Goal: Task Accomplishment & Management: Complete application form

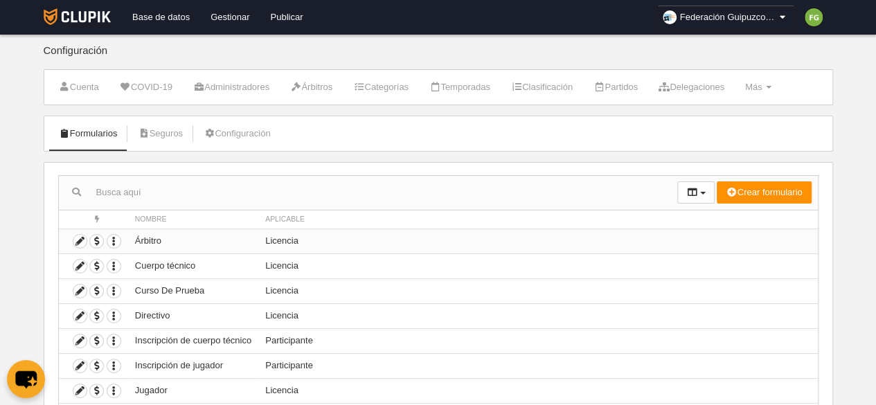
scroll to position [93, 0]
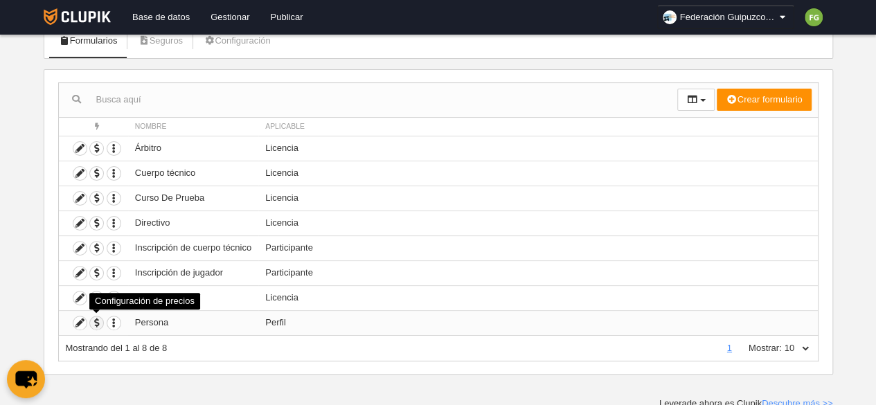
click at [100, 317] on span "button" at bounding box center [96, 322] width 13 height 13
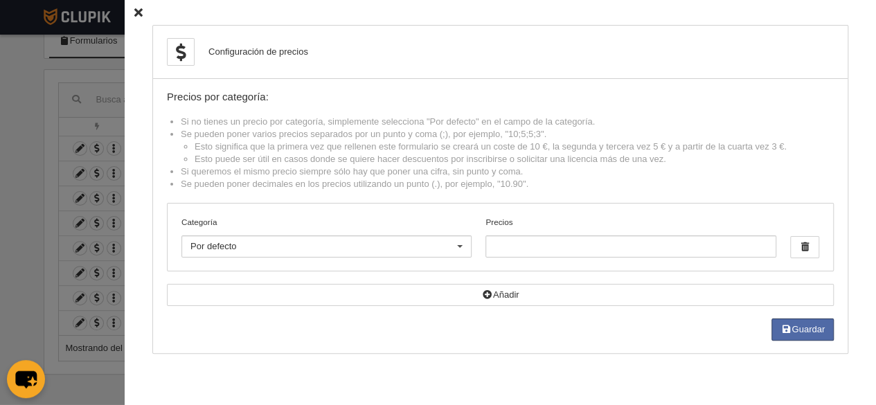
click at [134, 9] on icon at bounding box center [138, 12] width 8 height 9
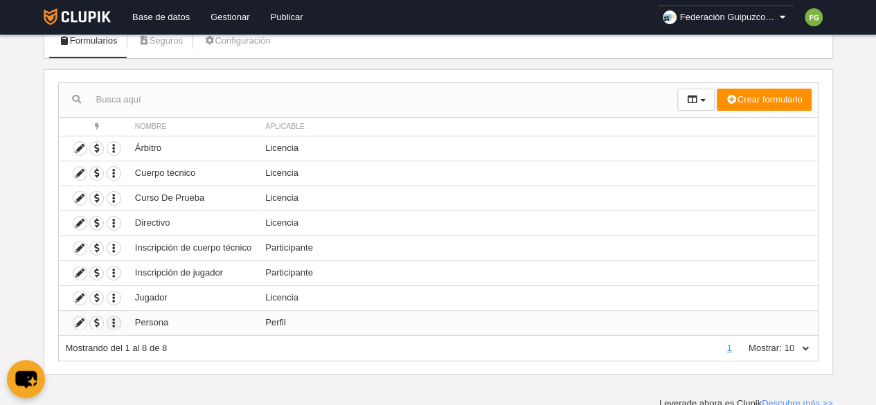
click at [111, 318] on icon "button" at bounding box center [113, 322] width 13 height 13
click at [75, 319] on icon at bounding box center [79, 322] width 13 height 13
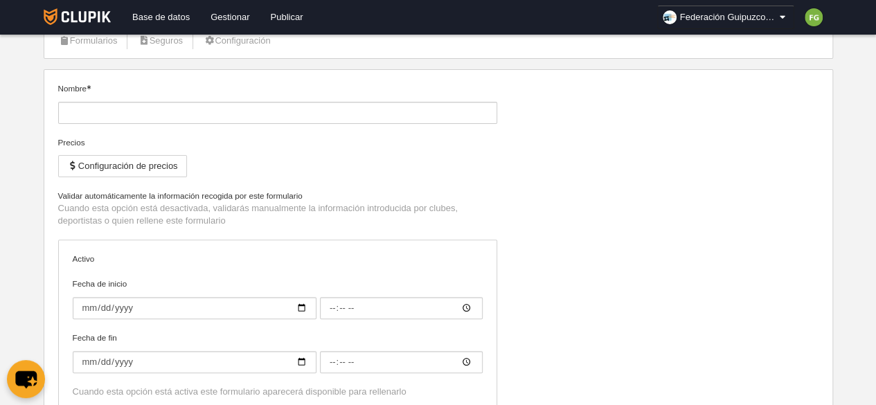
type input "Persona"
checkbox input "true"
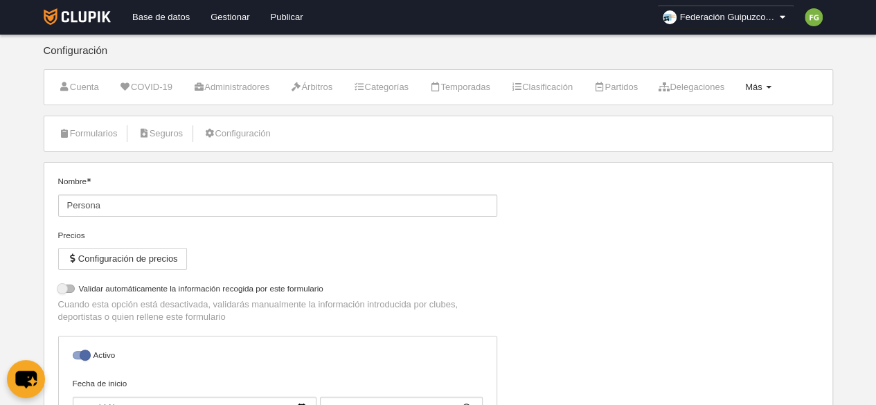
click at [762, 86] on span "Más" at bounding box center [753, 87] width 17 height 10
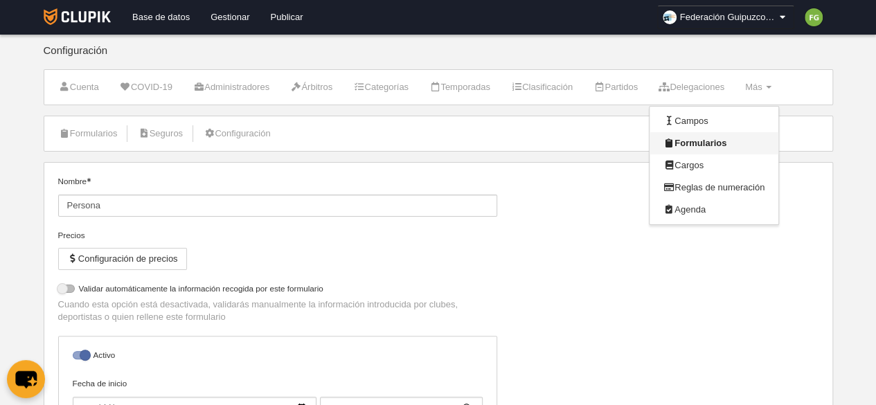
click at [720, 139] on link "Formularios" at bounding box center [714, 143] width 129 height 22
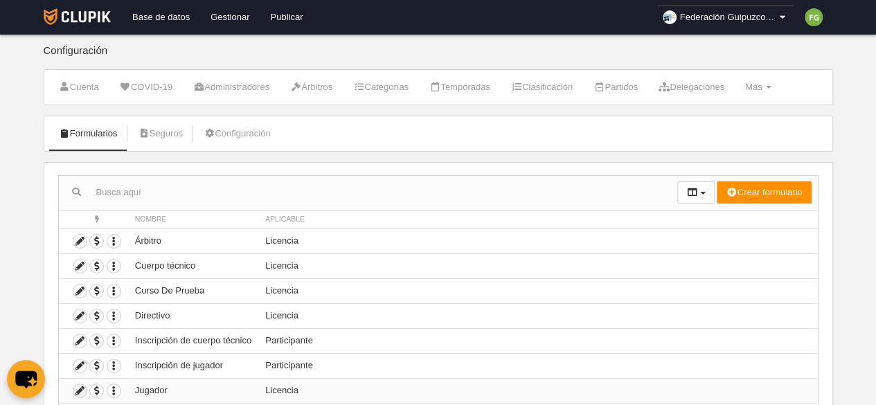
click at [77, 389] on icon at bounding box center [79, 390] width 13 height 13
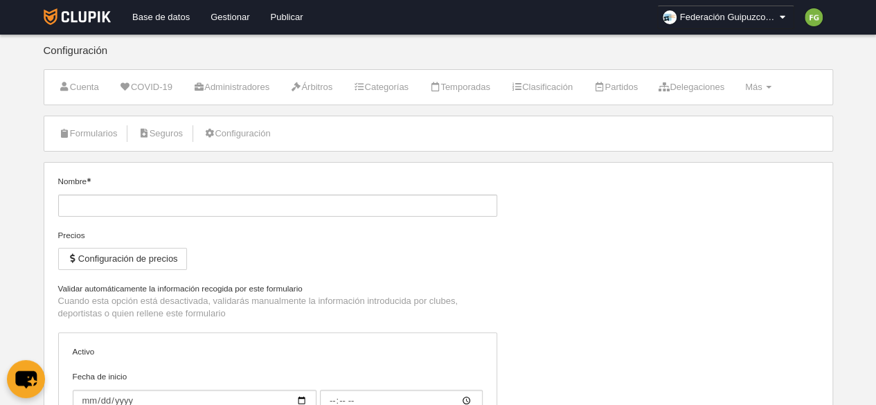
type input "Jugador"
checkbox input "true"
select select "selected"
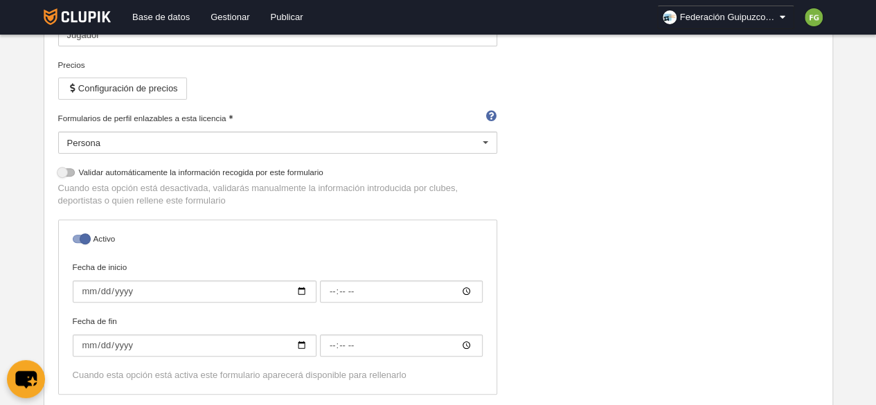
scroll to position [171, 0]
click at [83, 235] on div at bounding box center [81, 238] width 17 height 8
click at [82, 238] on input "checkbox" at bounding box center [77, 242] width 9 height 9
checkbox input "false"
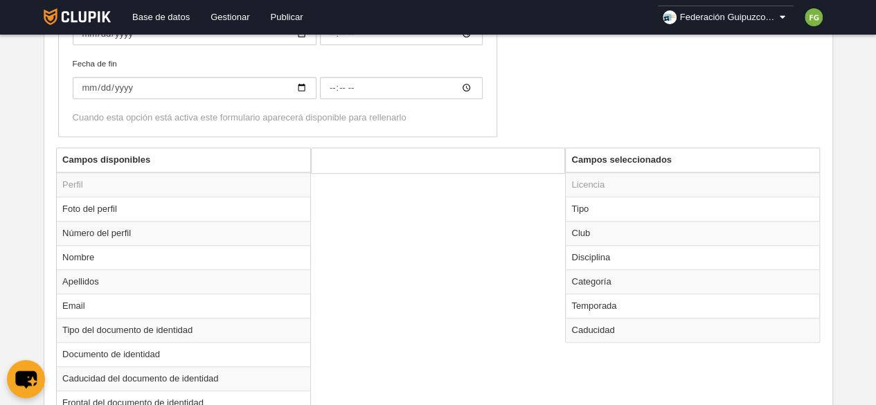
scroll to position [429, 0]
click at [589, 203] on td "Tipo" at bounding box center [692, 207] width 253 height 24
radio input "true"
select select "player"
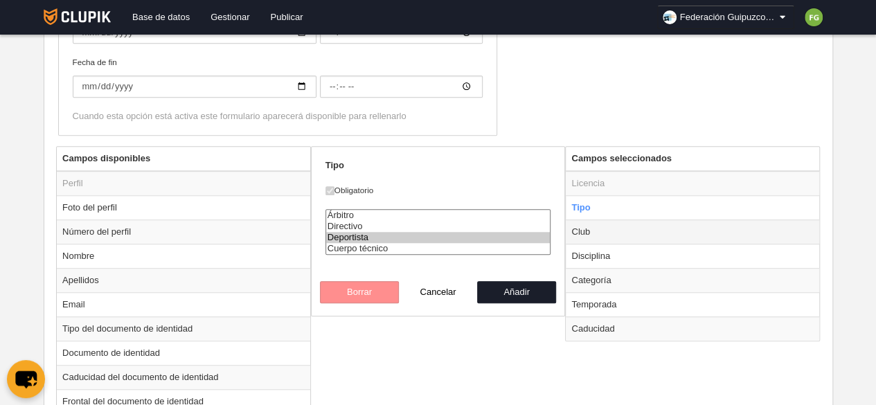
click at [587, 233] on td "Club" at bounding box center [692, 232] width 253 height 24
radio input "false"
radio input "true"
checkbox input "false"
select select
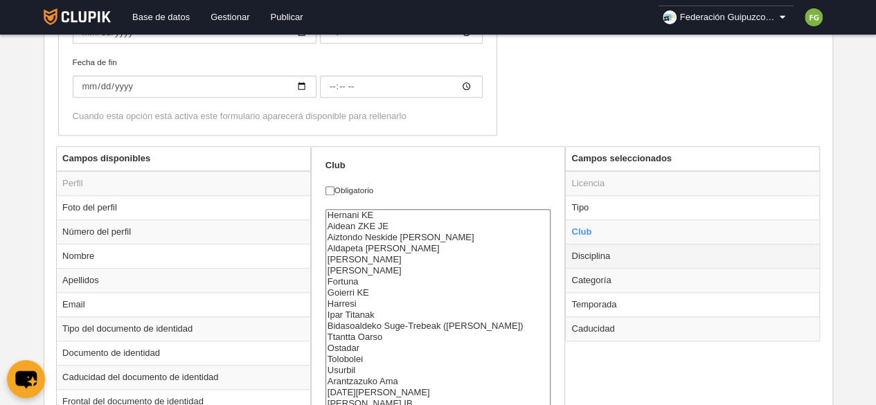
click at [600, 253] on td "Disciplina" at bounding box center [692, 256] width 253 height 24
radio input "false"
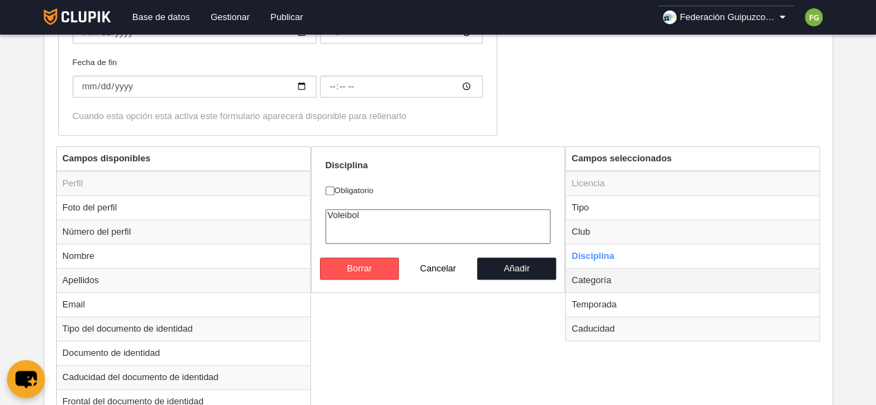
click at [605, 280] on td "Categoría" at bounding box center [692, 280] width 253 height 24
radio input "false"
radio input "true"
checkbox input "true"
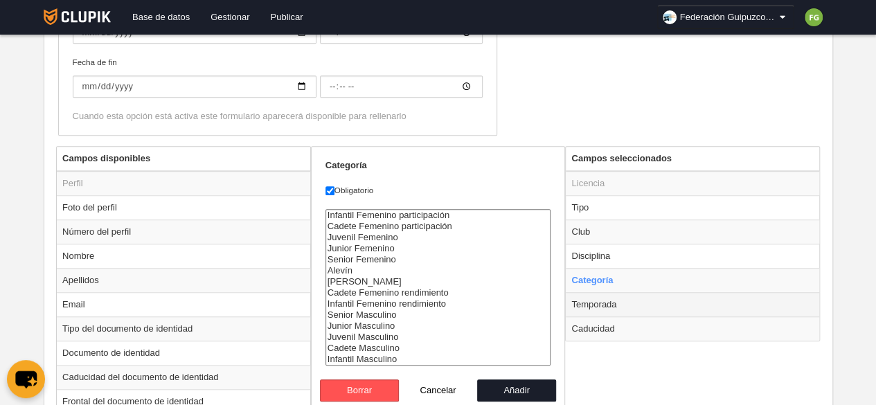
click at [602, 296] on td "Temporada" at bounding box center [692, 304] width 253 height 24
radio input "false"
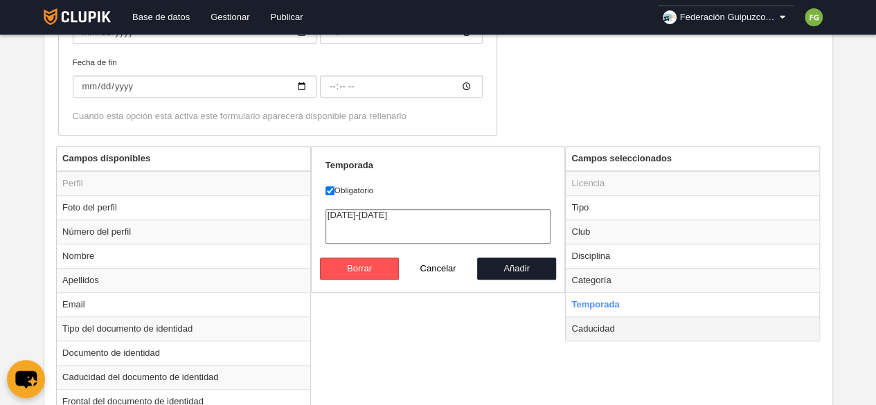
click at [611, 320] on td "Caducidad" at bounding box center [692, 328] width 253 height 24
radio input "false"
radio input "true"
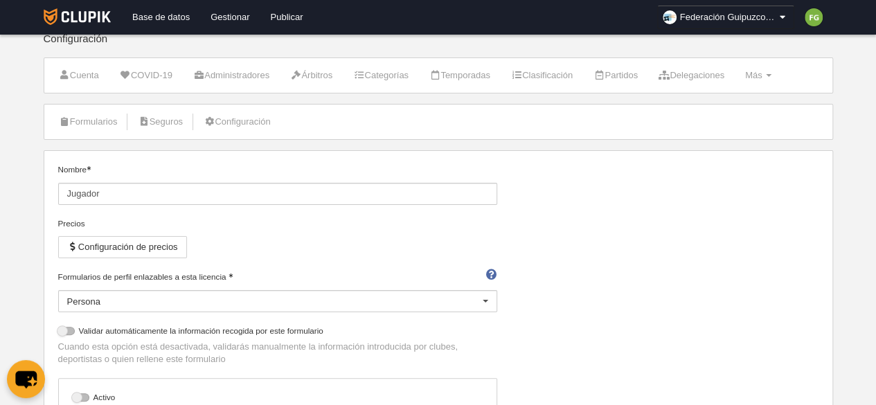
scroll to position [0, 0]
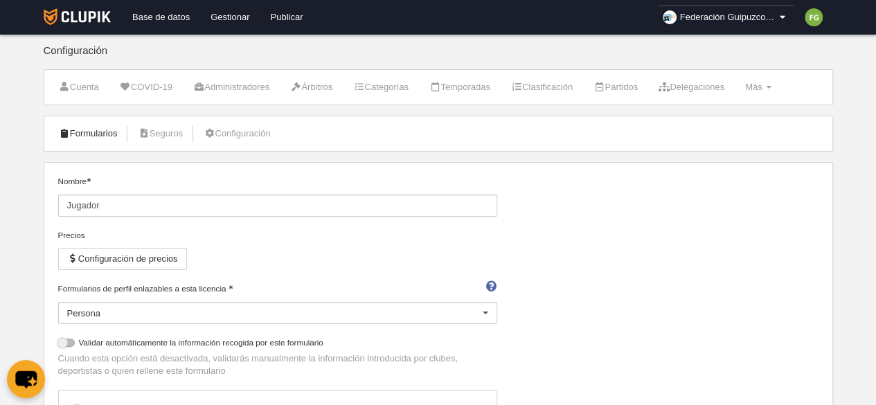
click at [100, 127] on link "Formularios" at bounding box center [88, 133] width 74 height 21
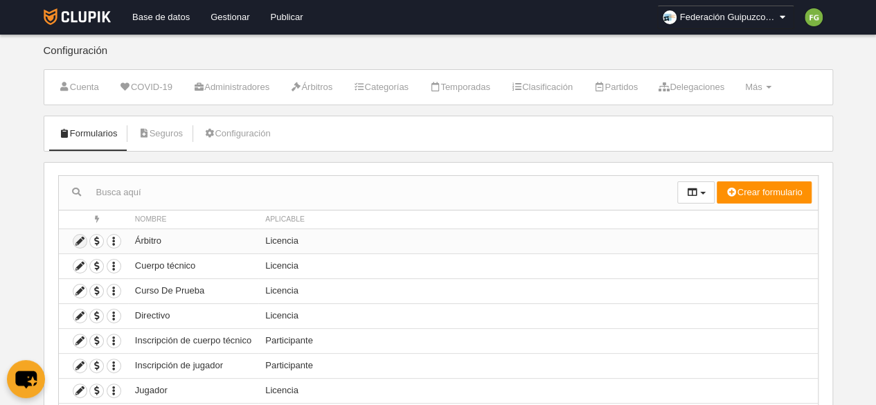
click at [79, 238] on icon at bounding box center [79, 241] width 13 height 13
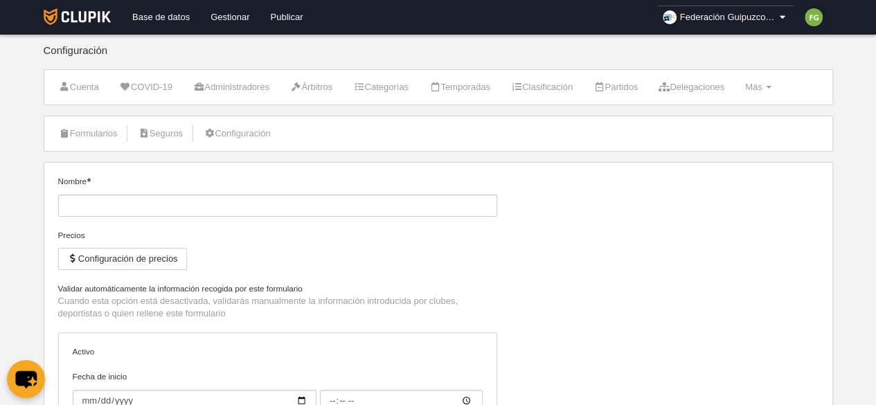
type input "Árbitro"
checkbox input "true"
select select "selected"
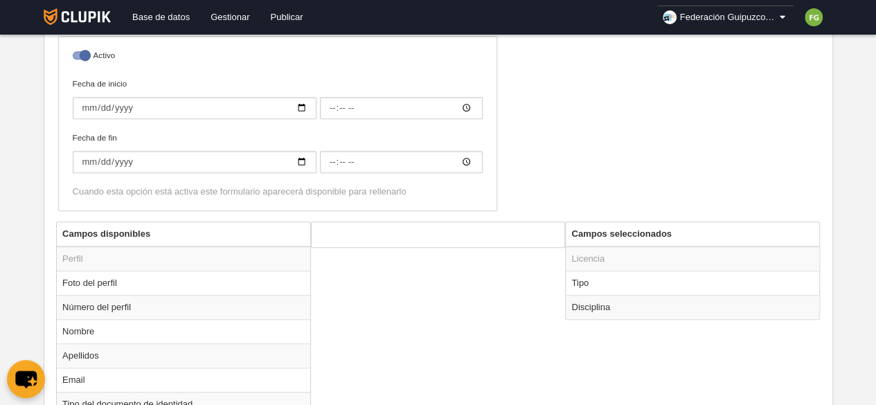
scroll to position [404, 0]
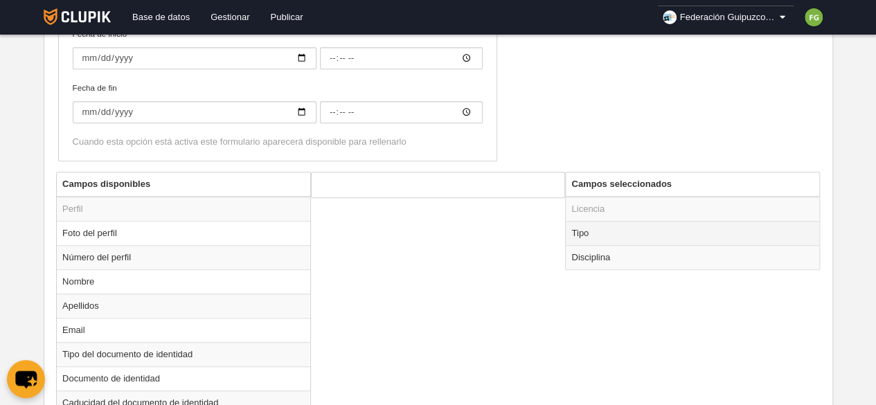
click at [582, 228] on td "Tipo" at bounding box center [692, 233] width 253 height 24
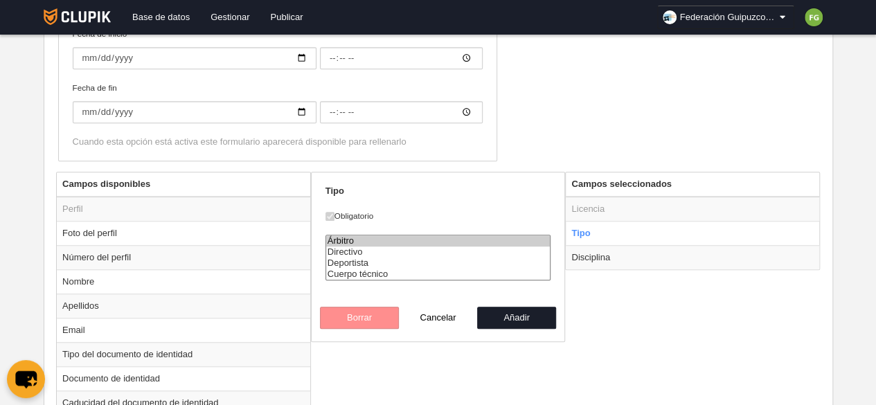
click at [592, 254] on td "Disciplina" at bounding box center [692, 257] width 253 height 24
radio input "false"
radio input "true"
select select
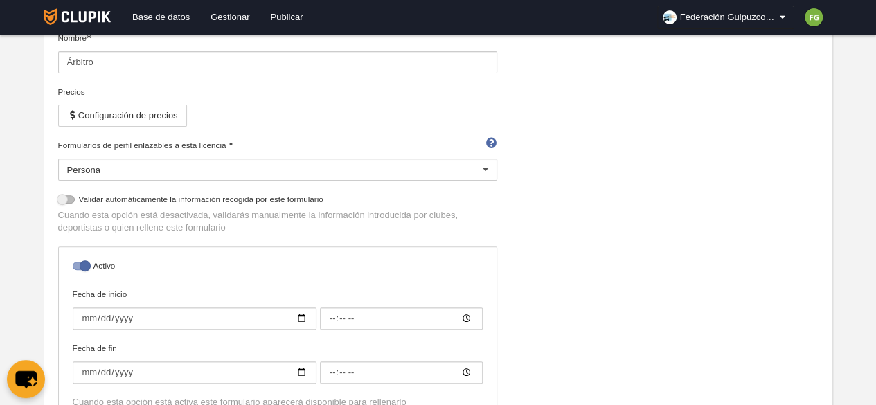
scroll to position [0, 0]
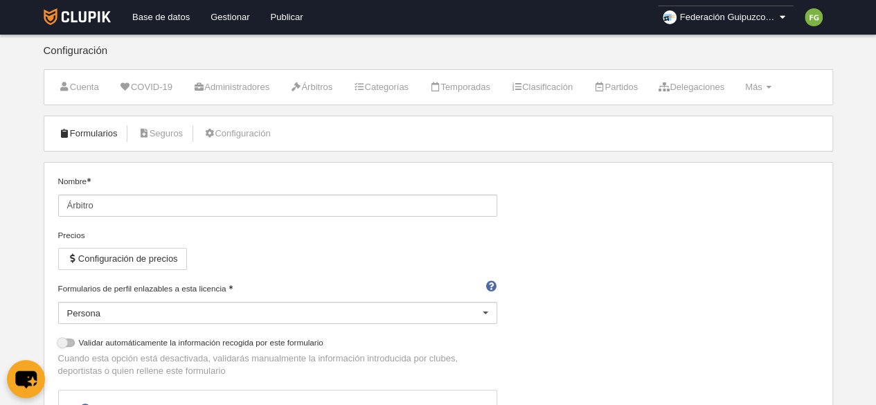
click at [73, 129] on link "Formularios" at bounding box center [88, 133] width 74 height 21
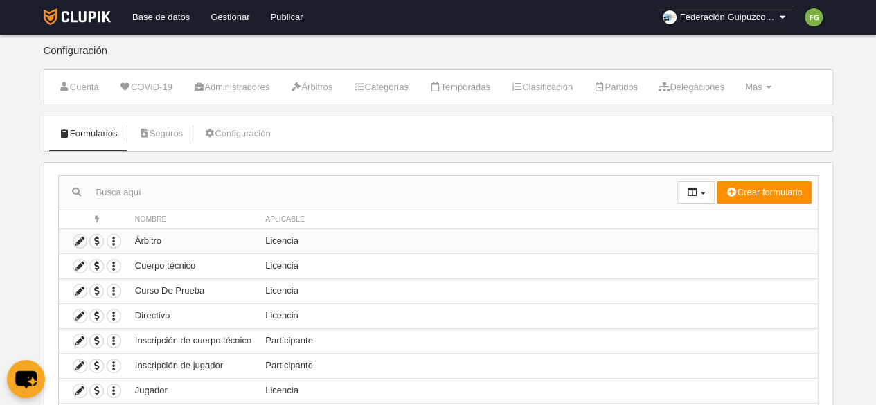
click at [80, 238] on icon at bounding box center [79, 241] width 13 height 13
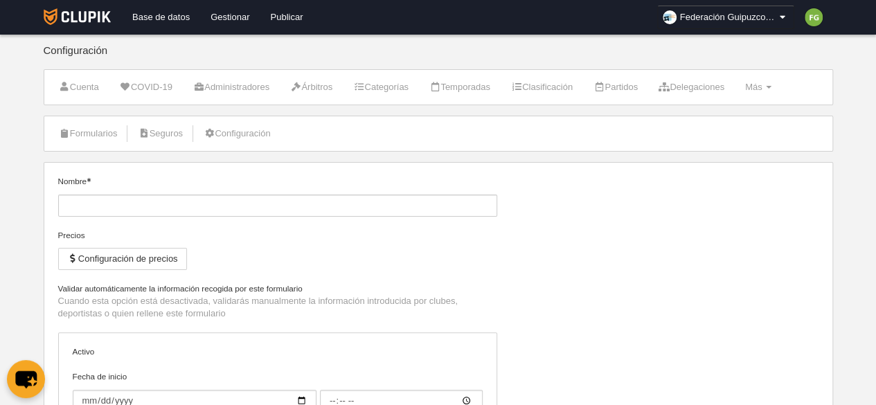
type input "Árbitro"
checkbox input "true"
select select "selected"
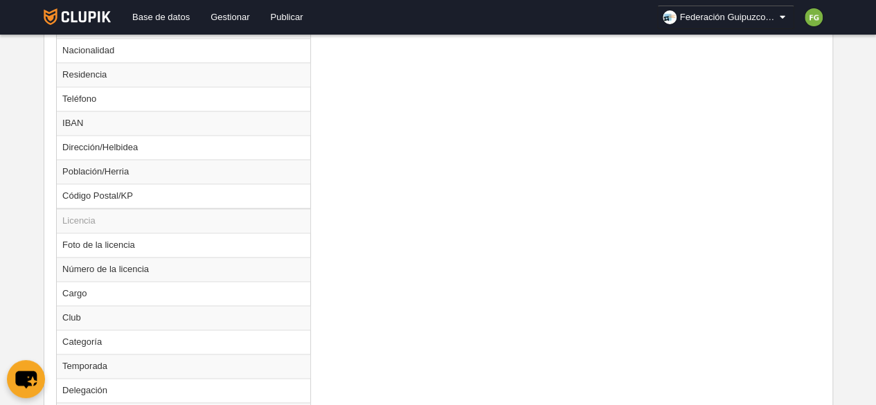
scroll to position [879, 0]
click at [102, 260] on td "Número de la licencia" at bounding box center [183, 268] width 253 height 24
radio input "true"
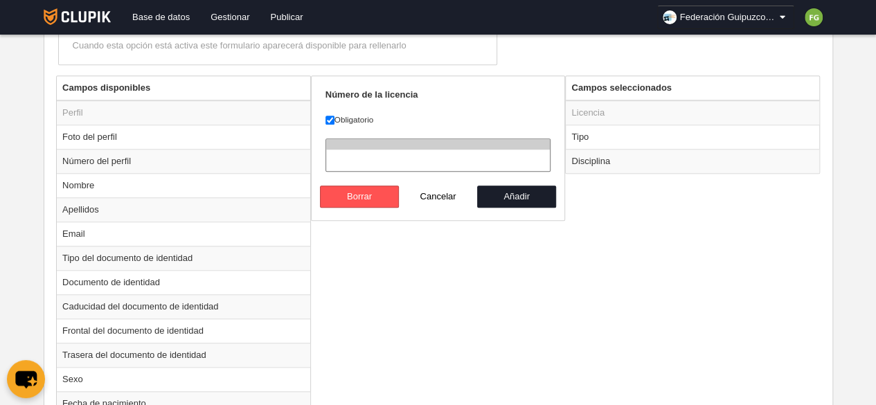
scroll to position [501, 0]
click at [618, 110] on td "Licencia" at bounding box center [692, 112] width 253 height 25
click at [620, 79] on th "Campos seleccionados" at bounding box center [692, 87] width 253 height 24
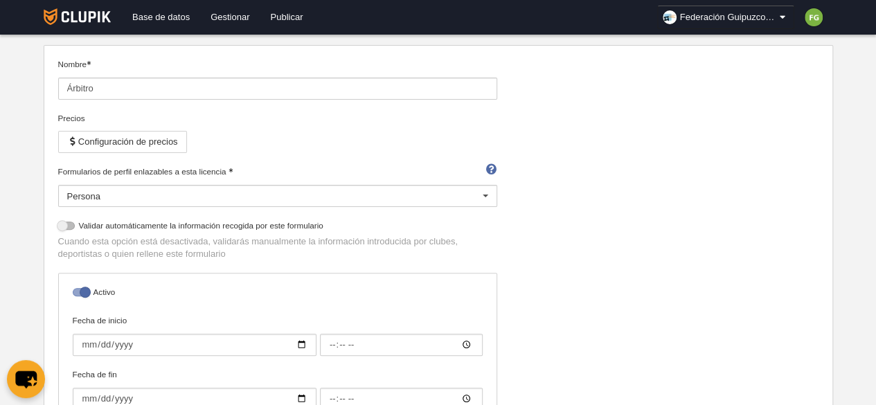
scroll to position [0, 0]
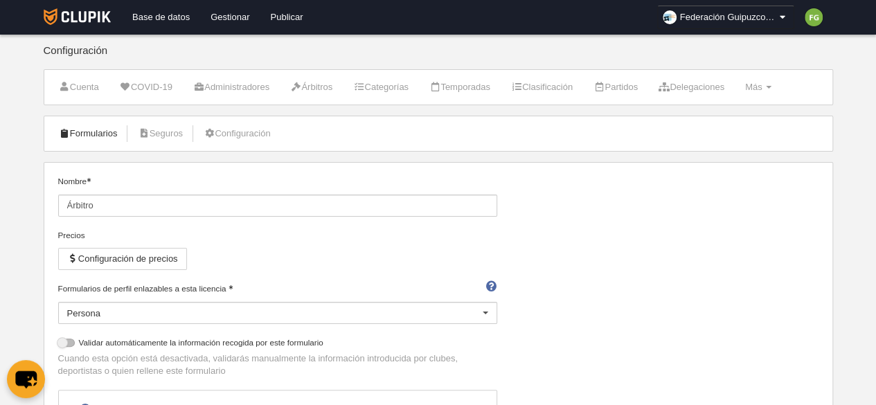
click at [107, 129] on link "Formularios" at bounding box center [88, 133] width 74 height 21
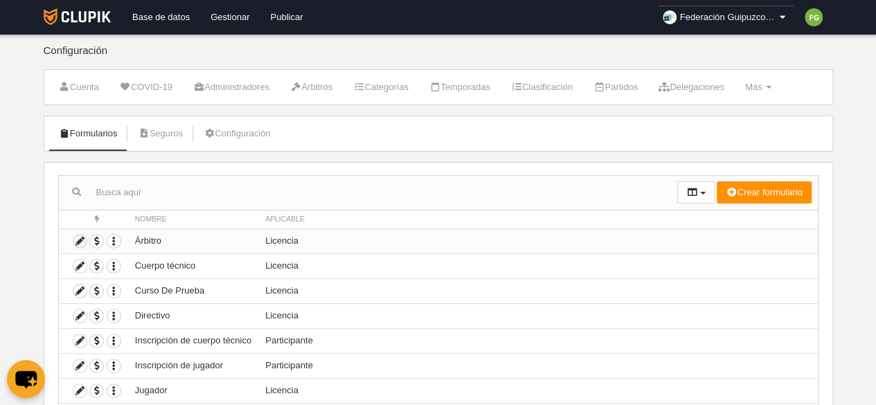
click at [80, 240] on icon at bounding box center [79, 241] width 13 height 13
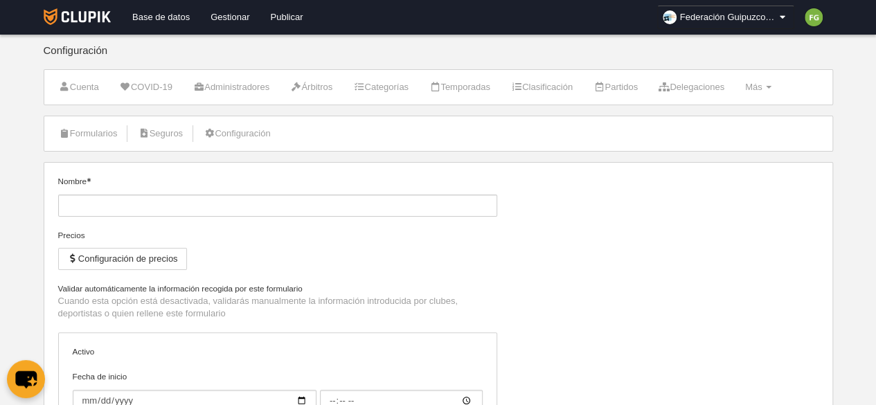
type input "Árbitro"
checkbox input "true"
select select "selected"
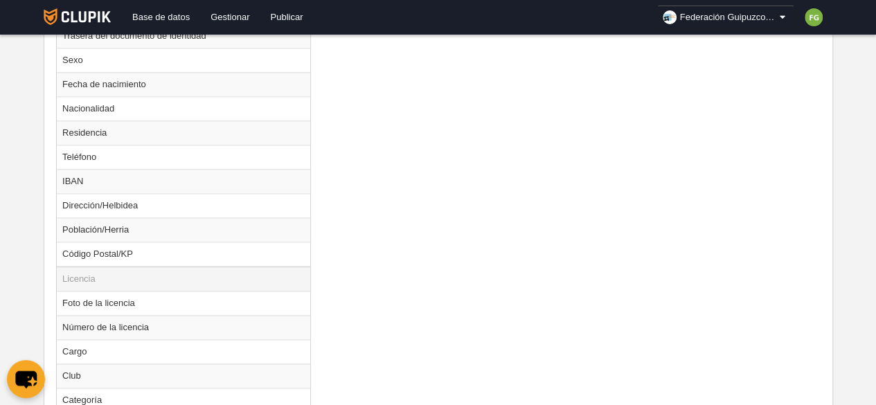
scroll to position [820, 0]
click at [89, 319] on td "Número de la licencia" at bounding box center [183, 326] width 253 height 24
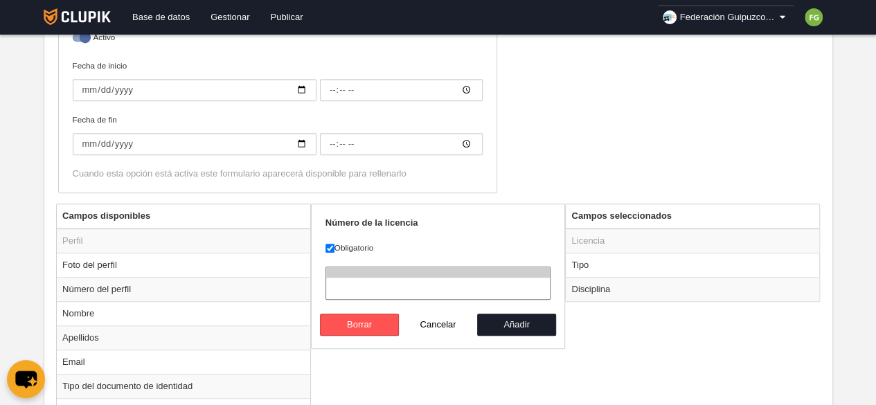
scroll to position [371, 0]
click at [511, 322] on button "Añadir" at bounding box center [516, 325] width 79 height 22
radio input "false"
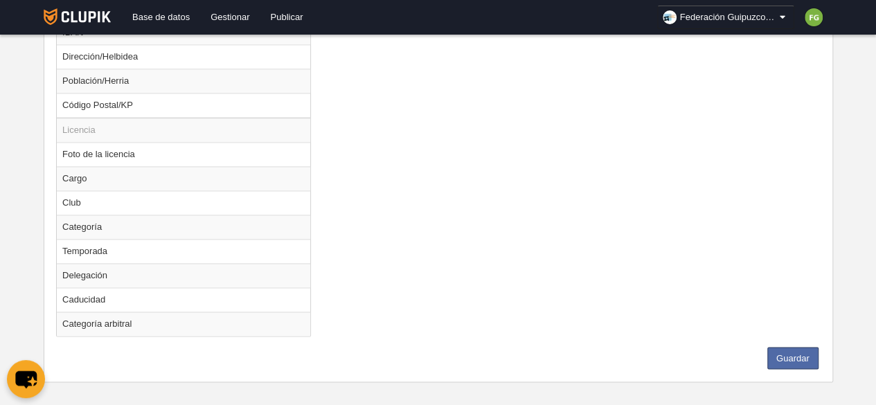
scroll to position [967, 0]
click at [100, 217] on td "Categoría" at bounding box center [183, 227] width 253 height 24
radio input "true"
select select
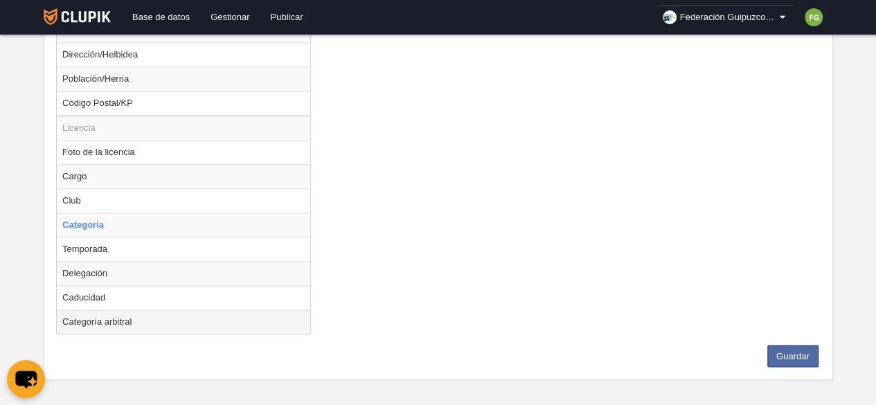
click at [125, 314] on td "Categoría arbitral" at bounding box center [183, 322] width 253 height 24
radio input "false"
radio input "true"
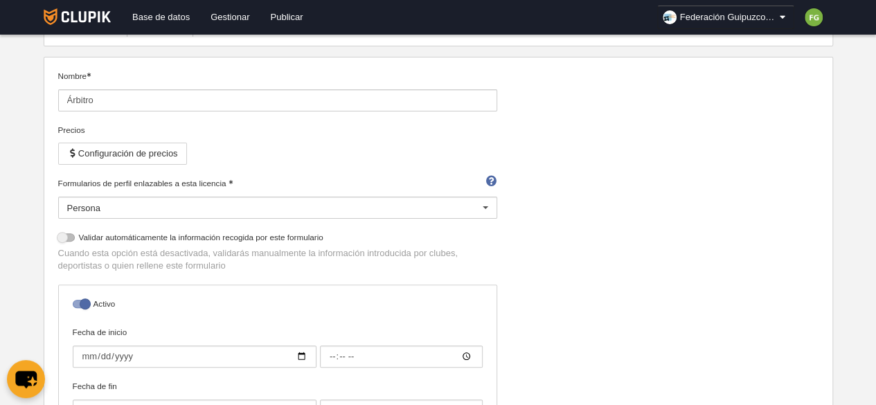
scroll to position [0, 0]
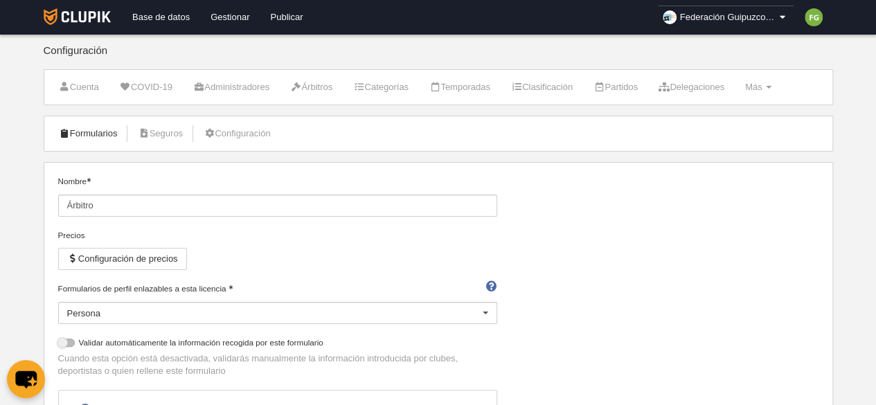
click at [79, 132] on link "Formularios" at bounding box center [88, 133] width 74 height 21
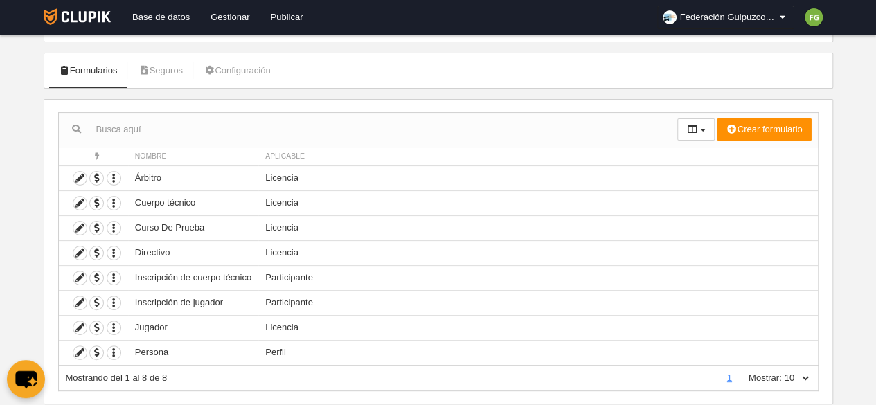
scroll to position [64, 0]
click at [79, 298] on icon at bounding box center [79, 302] width 13 height 13
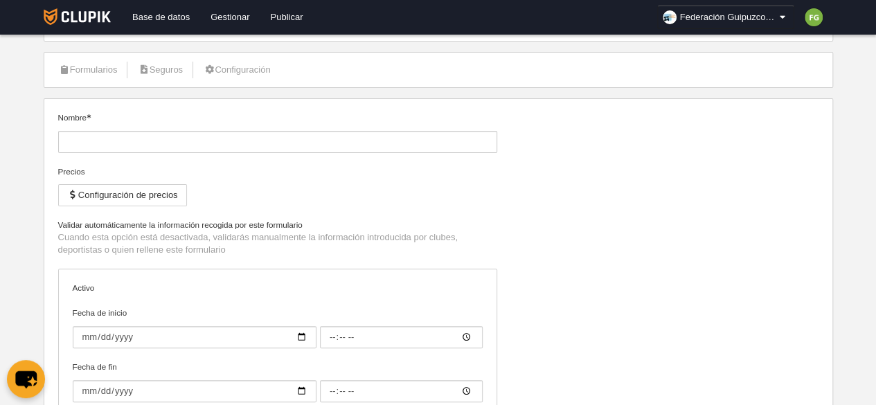
type input "Inscripción de jugador"
type input "[DATE]"
type input "00:00"
type input "[DATE]"
type input "00:00"
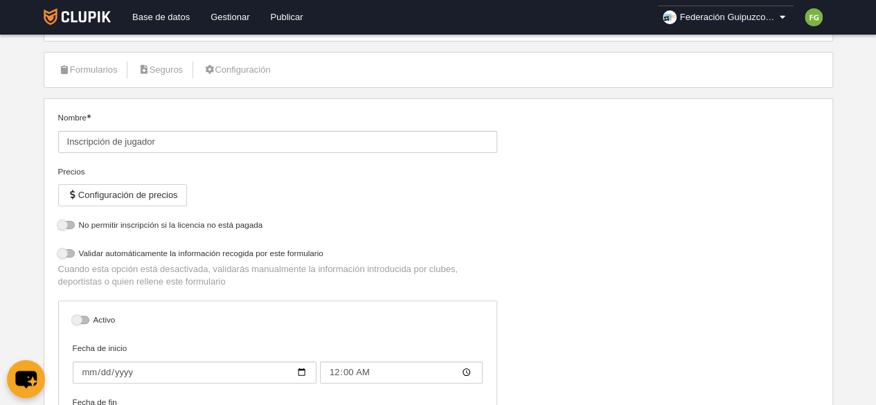
select select "selected"
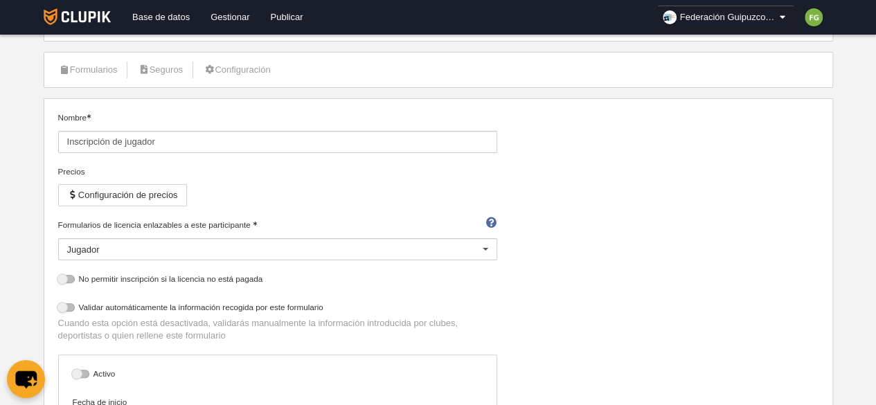
click at [482, 248] on div at bounding box center [485, 250] width 22 height 22
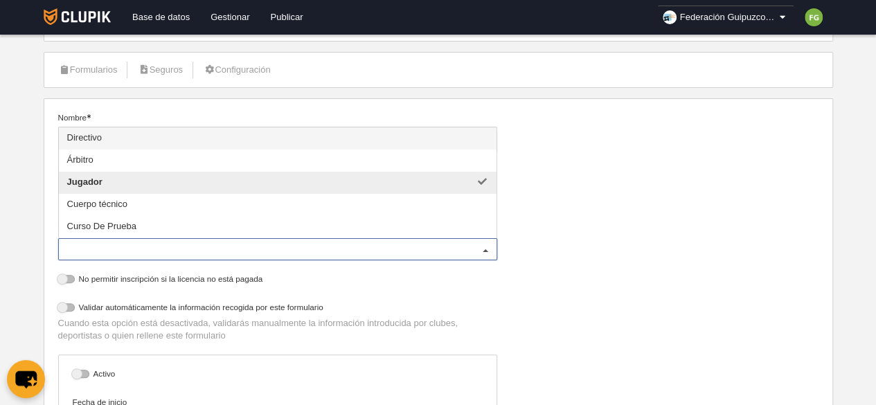
click at [622, 253] on div "Nombre Inscripción de jugador Precios Configuración de precios Formularios de l…" at bounding box center [438, 325] width 771 height 429
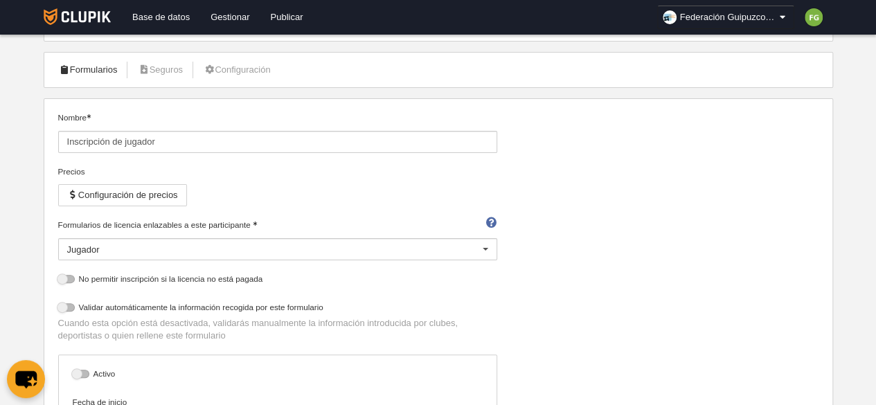
click at [90, 69] on link "Formularios" at bounding box center [88, 70] width 74 height 21
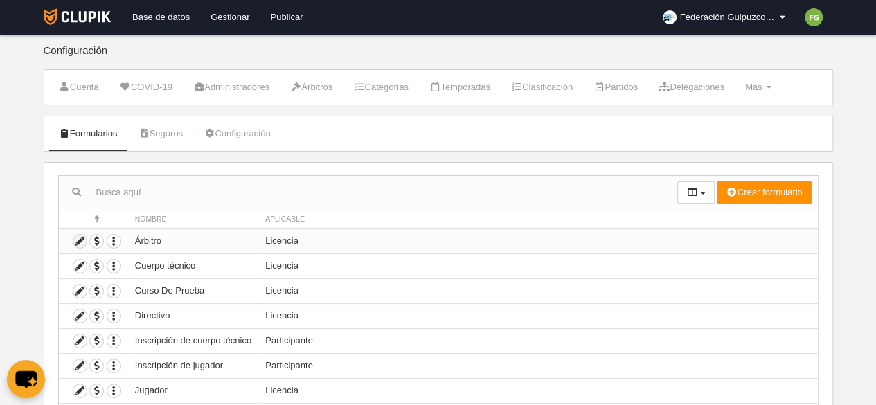
click at [79, 237] on icon at bounding box center [79, 241] width 13 height 13
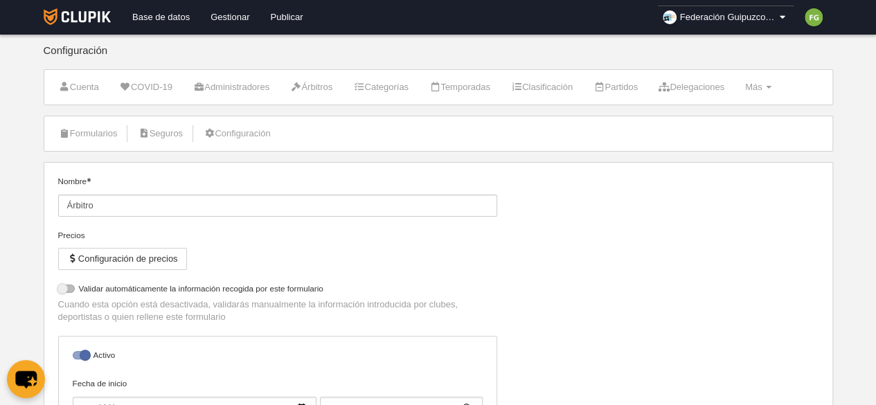
select select "selected"
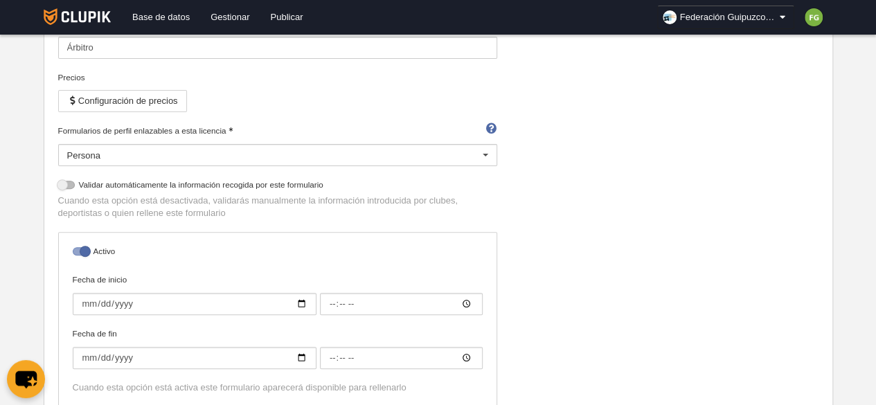
scroll to position [226, 0]
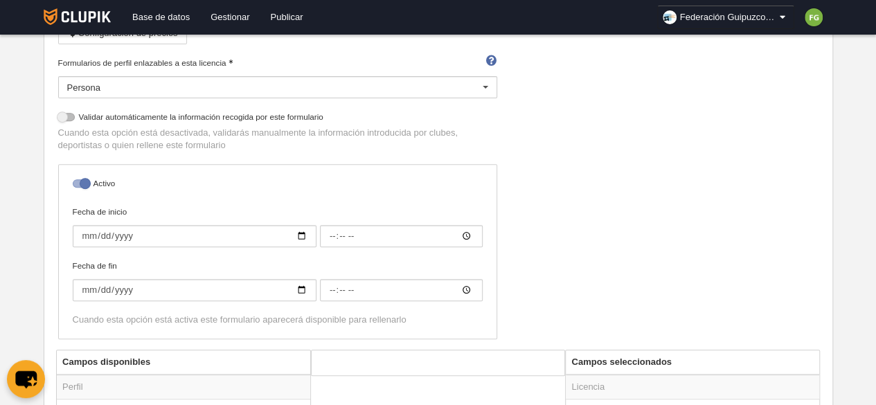
click at [83, 181] on div at bounding box center [81, 183] width 17 height 8
click at [82, 183] on input "checkbox" at bounding box center [77, 187] width 9 height 9
checkbox input "false"
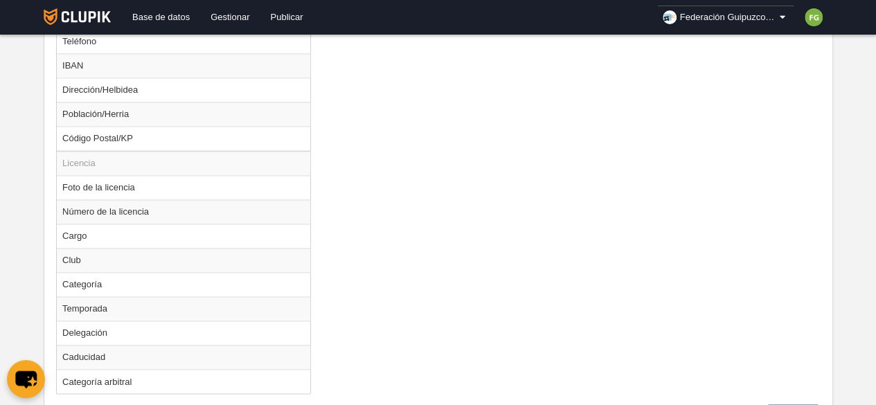
scroll to position [936, 0]
click at [129, 203] on td "Número de la licencia" at bounding box center [183, 210] width 253 height 24
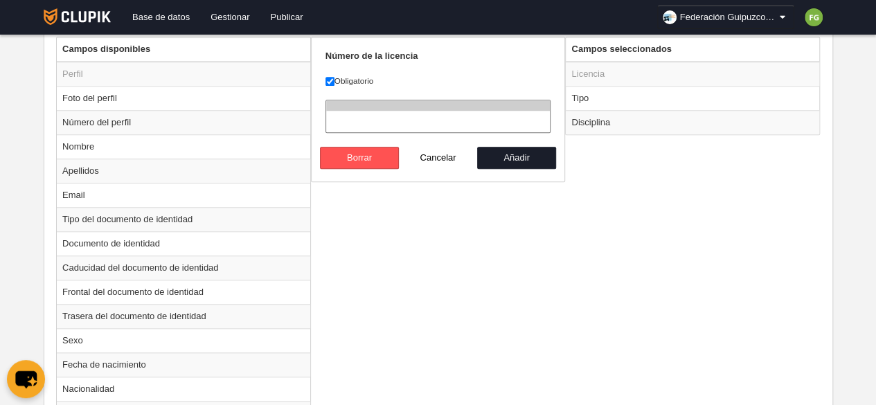
scroll to position [533, 0]
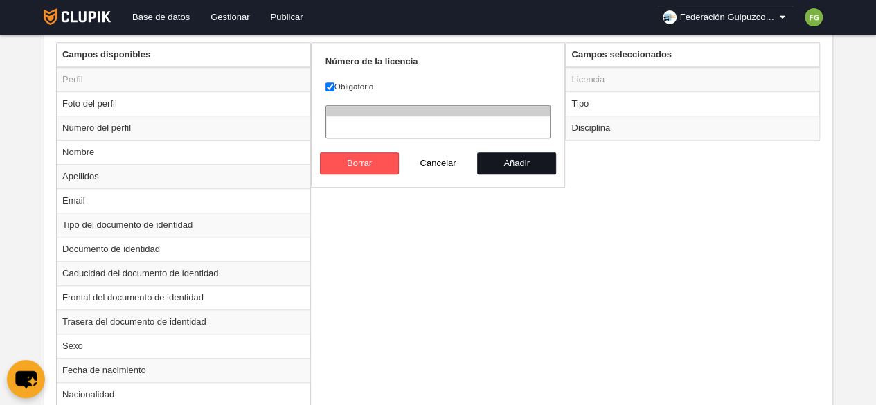
click at [524, 156] on button "Añadir" at bounding box center [516, 163] width 79 height 22
radio input "false"
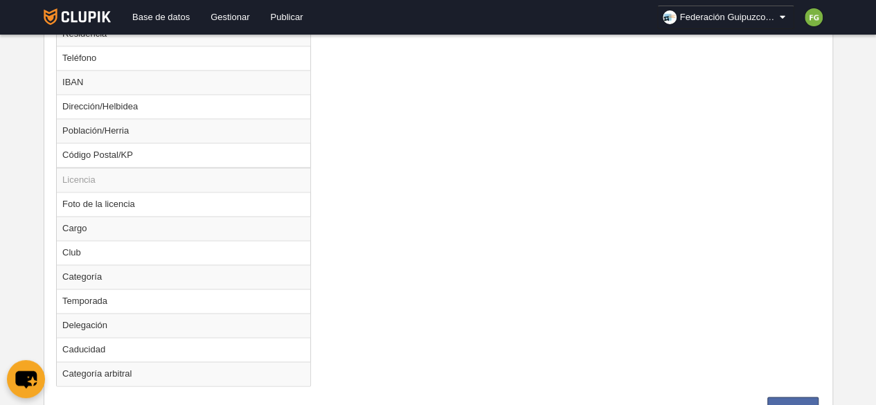
scroll to position [919, 0]
click at [104, 366] on td "Categoría arbitral" at bounding box center [183, 373] width 253 height 24
radio input "true"
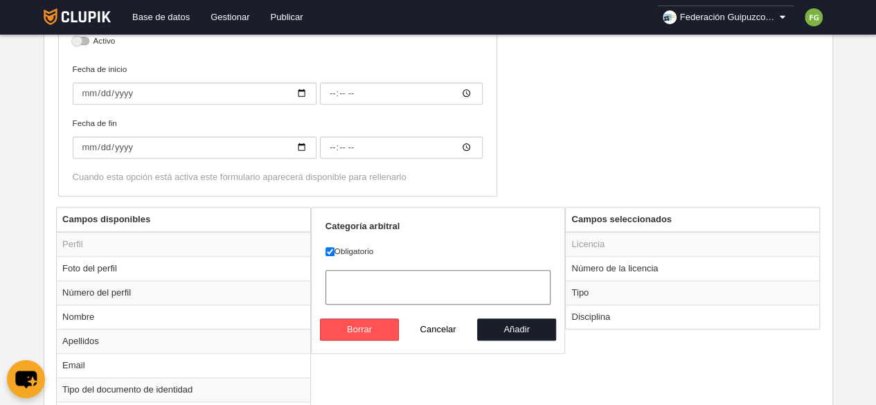
scroll to position [369, 0]
click at [503, 326] on button "Añadir" at bounding box center [516, 329] width 79 height 22
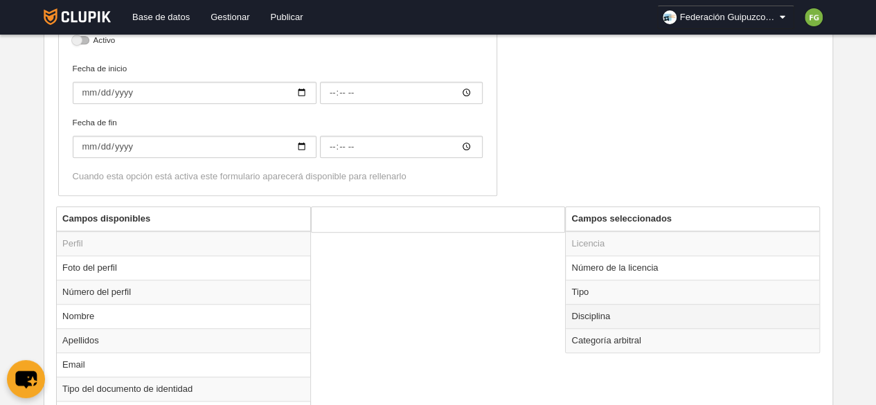
click at [593, 314] on td "Disciplina" at bounding box center [692, 316] width 253 height 24
radio input "true"
select select
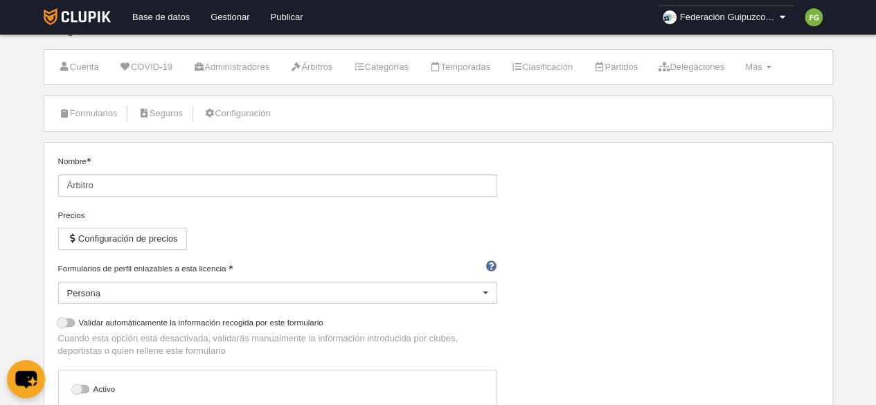
scroll to position [0, 0]
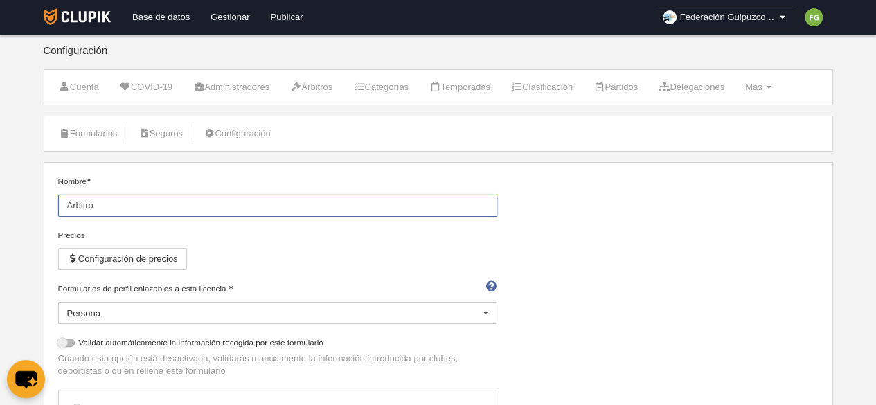
click at [209, 202] on input "Árbitro" at bounding box center [277, 206] width 439 height 22
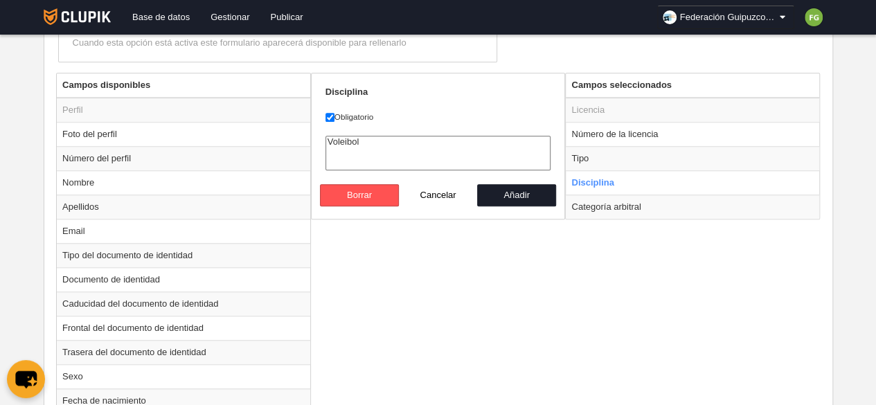
scroll to position [499, 0]
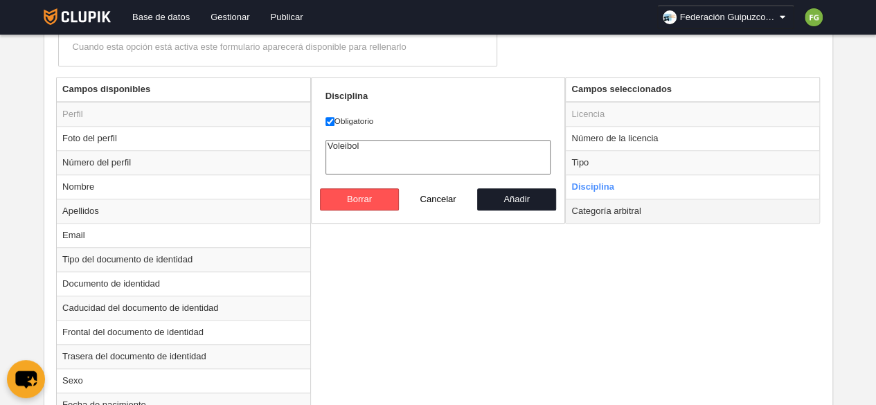
click at [591, 210] on td "Categoría arbitral" at bounding box center [692, 211] width 253 height 24
radio input "false"
radio input "true"
click at [511, 147] on select at bounding box center [438, 157] width 226 height 35
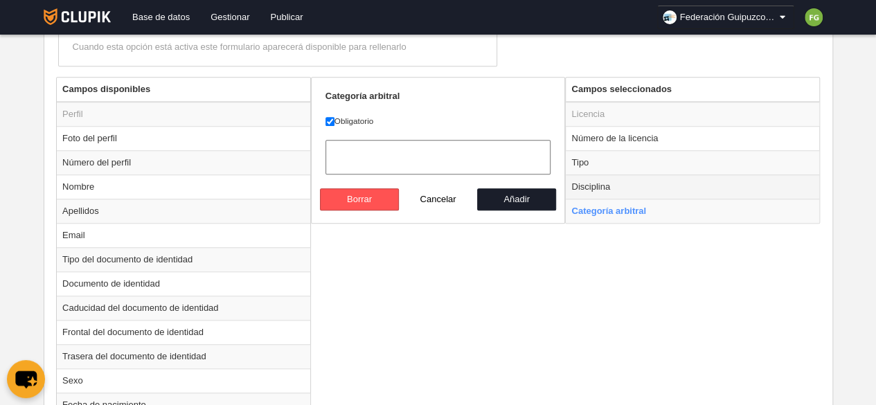
click at [603, 184] on td "Disciplina" at bounding box center [692, 187] width 253 height 24
radio input "true"
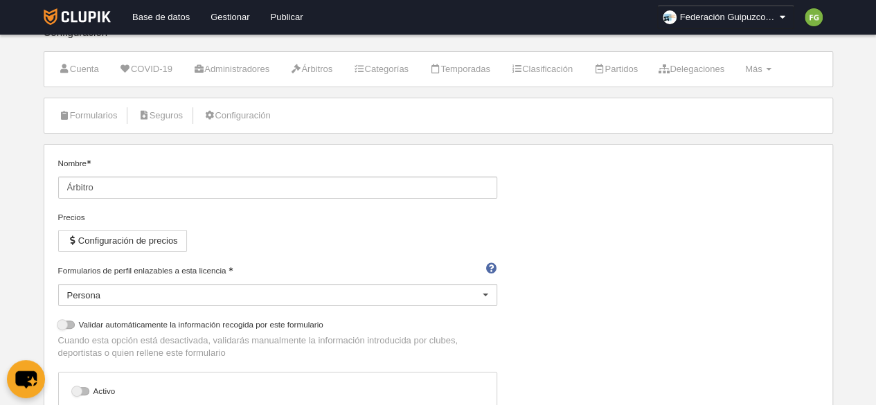
scroll to position [0, 0]
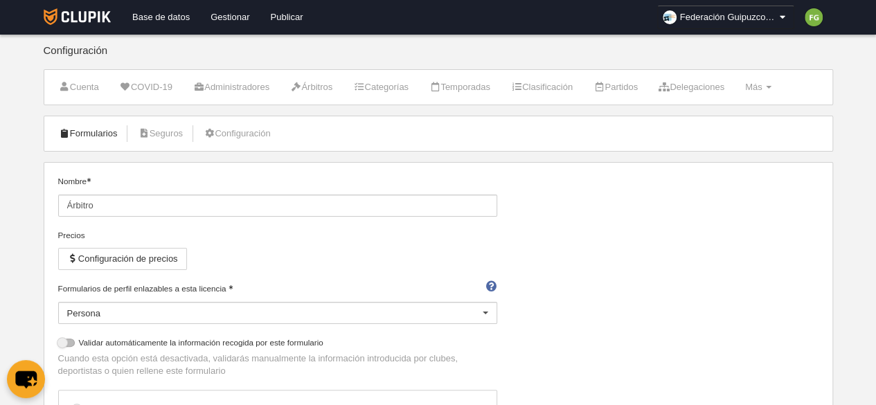
click at [78, 125] on link "Formularios" at bounding box center [88, 133] width 74 height 21
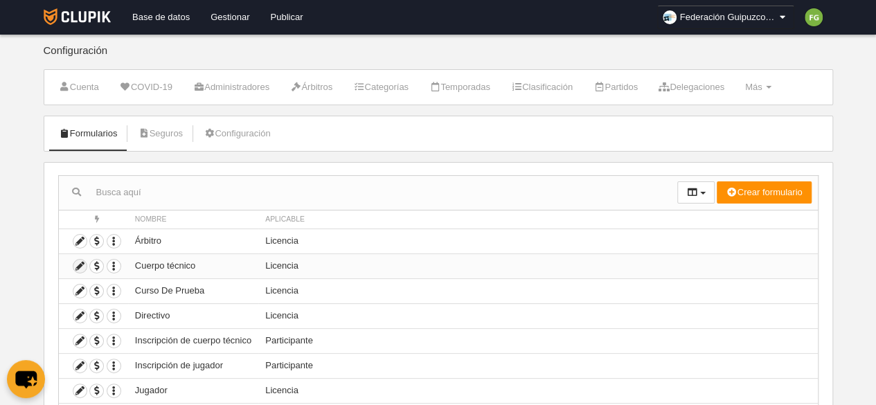
click at [80, 265] on icon at bounding box center [79, 266] width 13 height 13
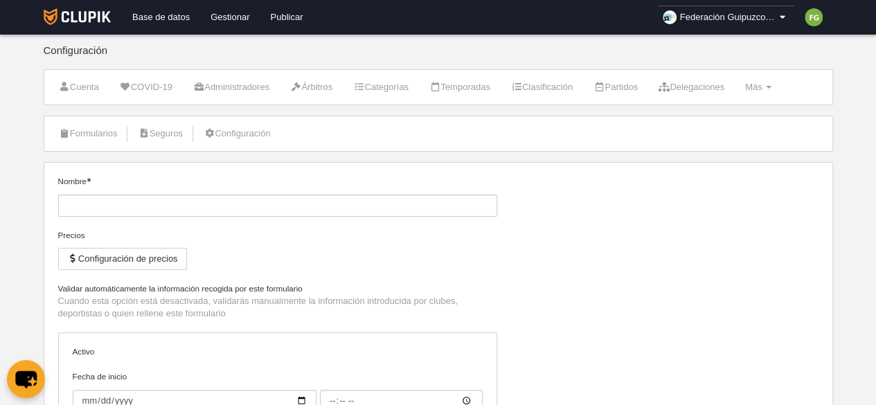
type input "Cuerpo técnico"
checkbox input "true"
select select "selected"
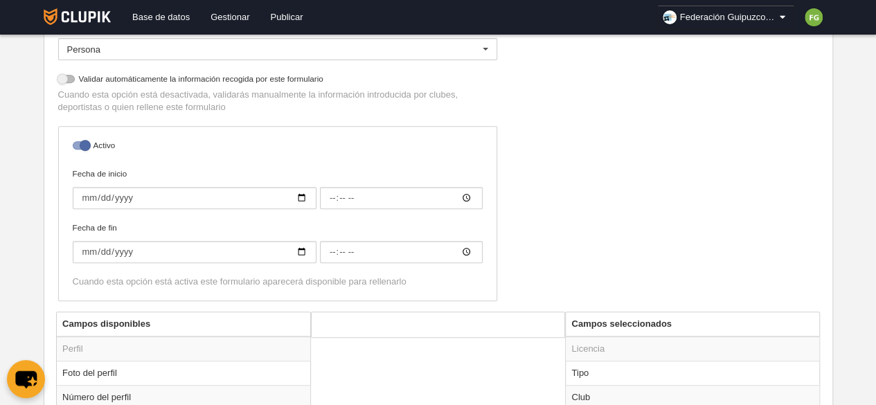
scroll to position [265, 0]
click at [81, 141] on div at bounding box center [81, 145] width 17 height 8
click at [81, 144] on input "checkbox" at bounding box center [77, 148] width 9 height 9
checkbox input "false"
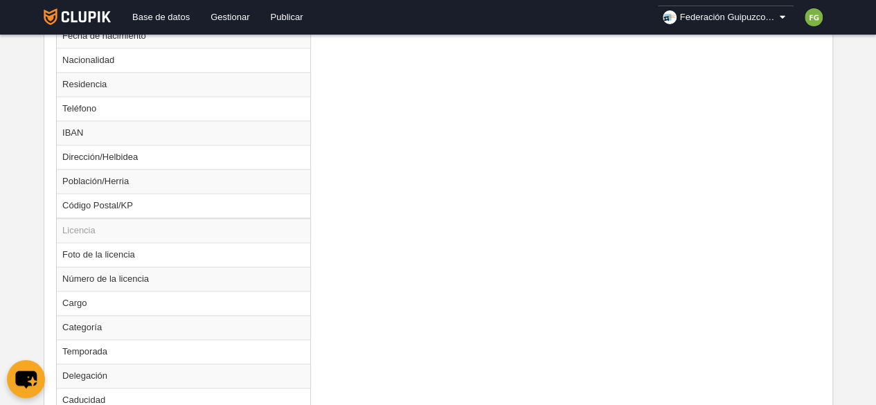
scroll to position [918, 0]
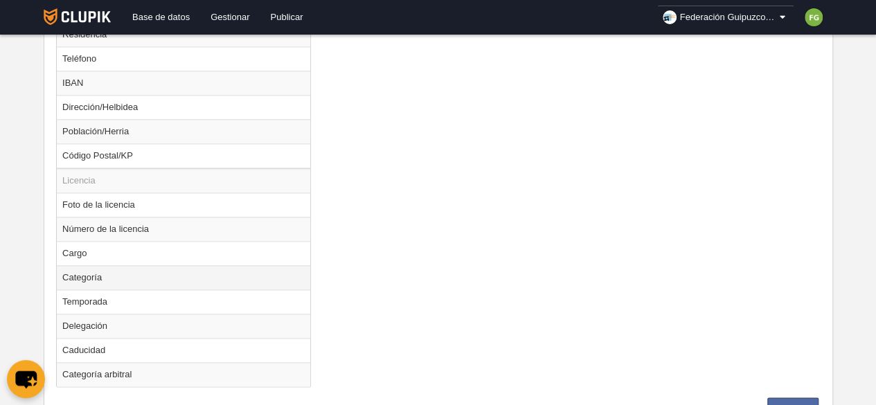
click at [123, 269] on td "Categoría" at bounding box center [183, 277] width 253 height 24
radio input "true"
select select
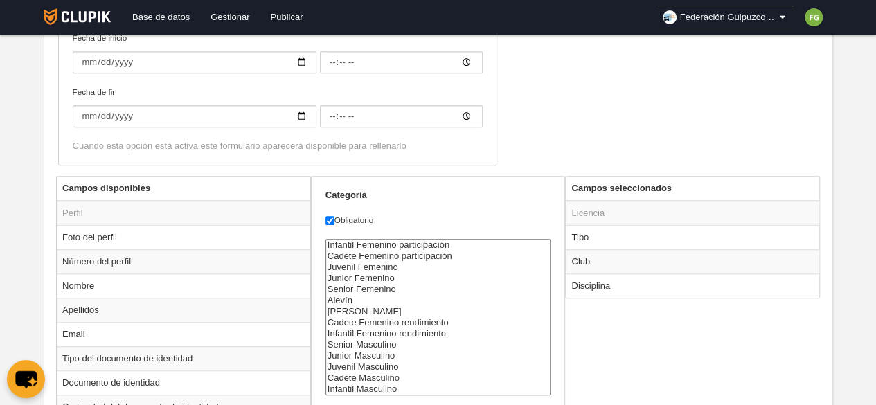
scroll to position [399, 0]
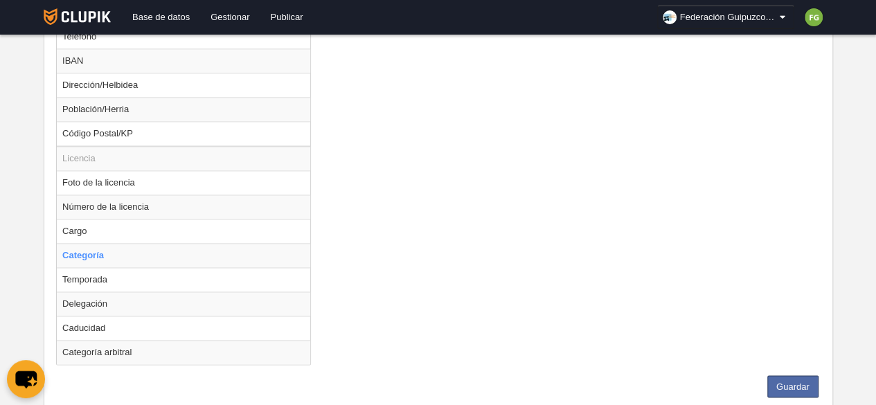
scroll to position [970, 0]
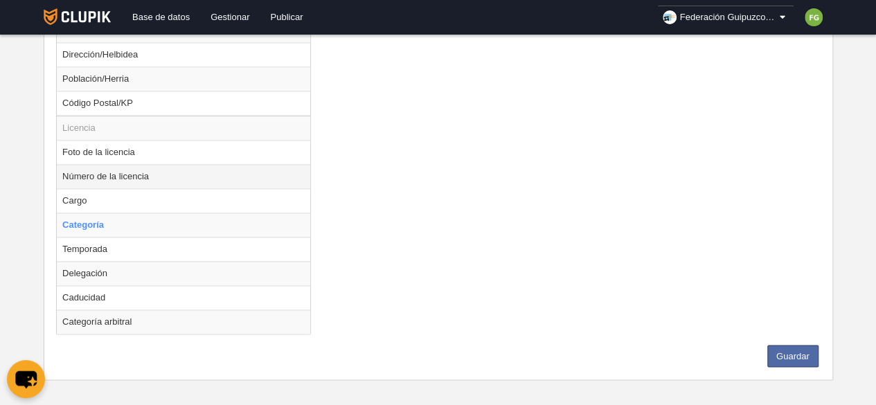
click at [155, 170] on td "Número de la licencia" at bounding box center [183, 176] width 253 height 24
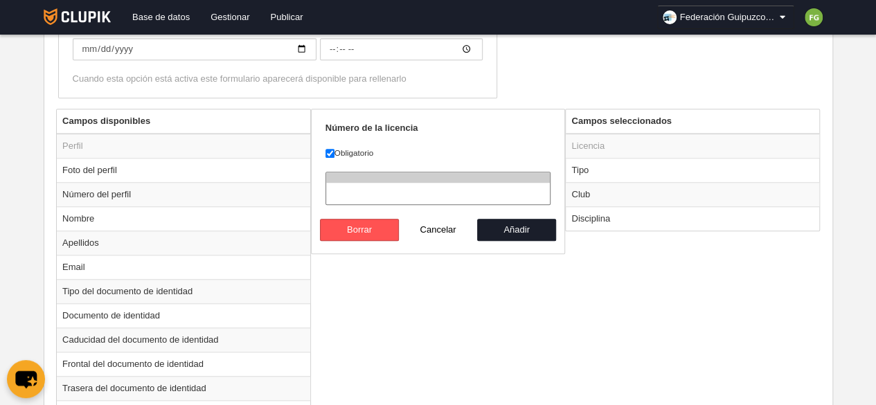
scroll to position [466, 0]
click at [519, 228] on button "Añadir" at bounding box center [516, 231] width 79 height 22
radio input "false"
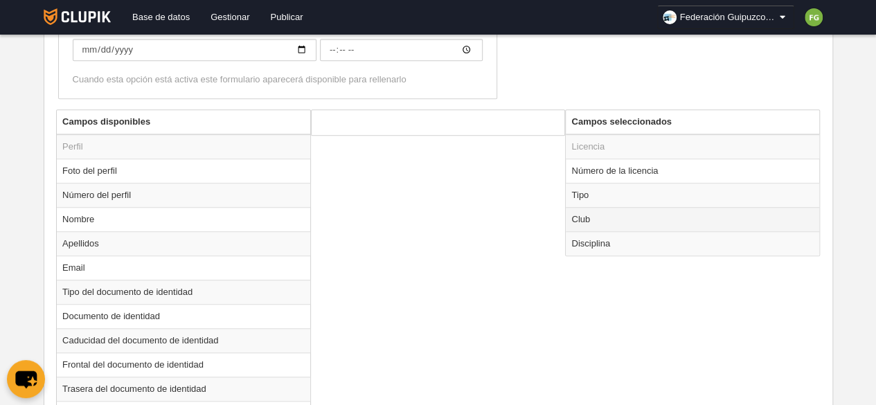
click at [592, 217] on td "Club" at bounding box center [692, 219] width 253 height 24
radio input "true"
select select
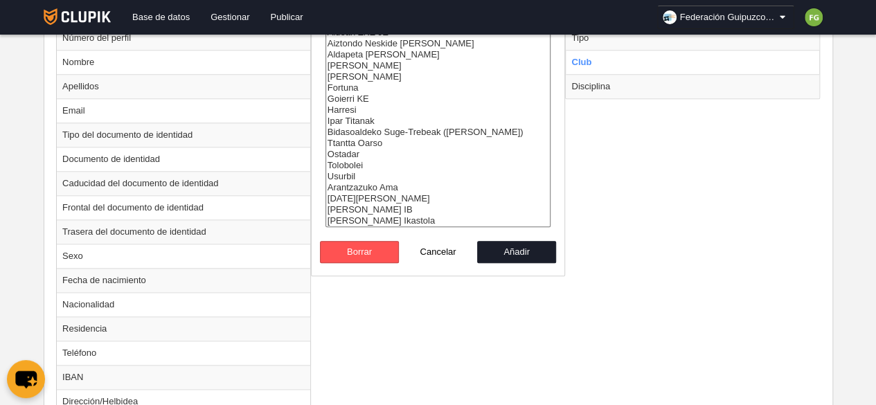
scroll to position [624, 0]
click at [364, 250] on button "Borrar" at bounding box center [359, 251] width 79 height 22
radio input "false"
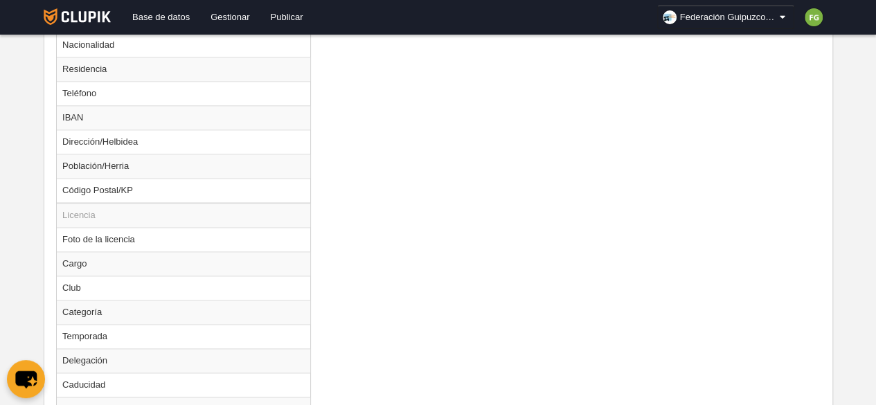
scroll to position [970, 0]
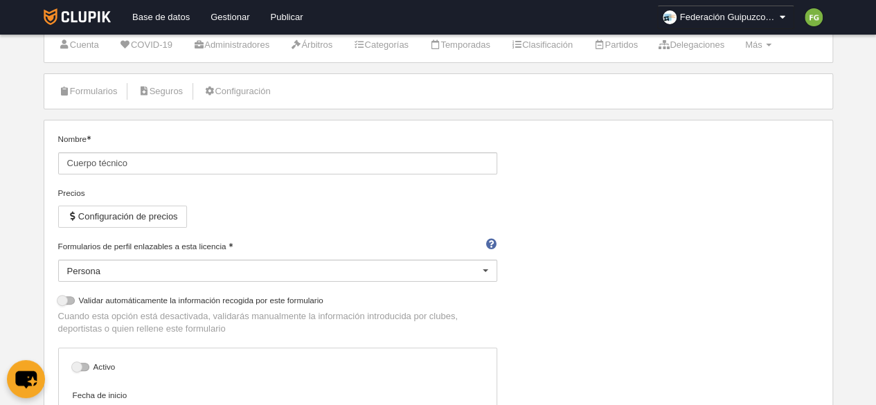
scroll to position [0, 0]
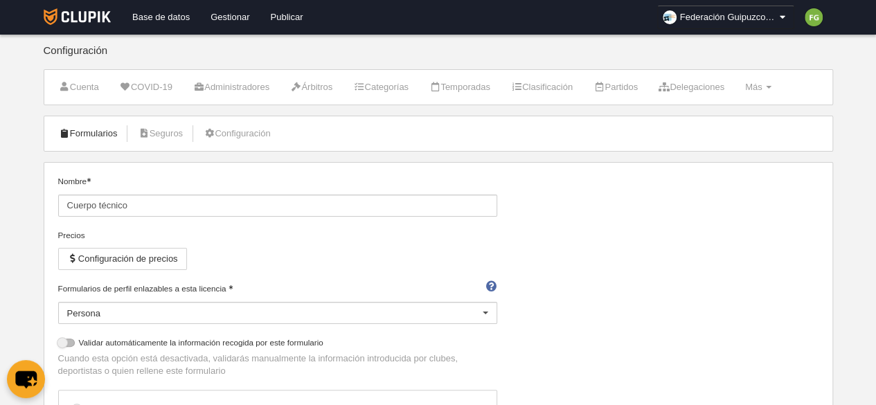
click at [90, 125] on link "Formularios" at bounding box center [88, 133] width 74 height 21
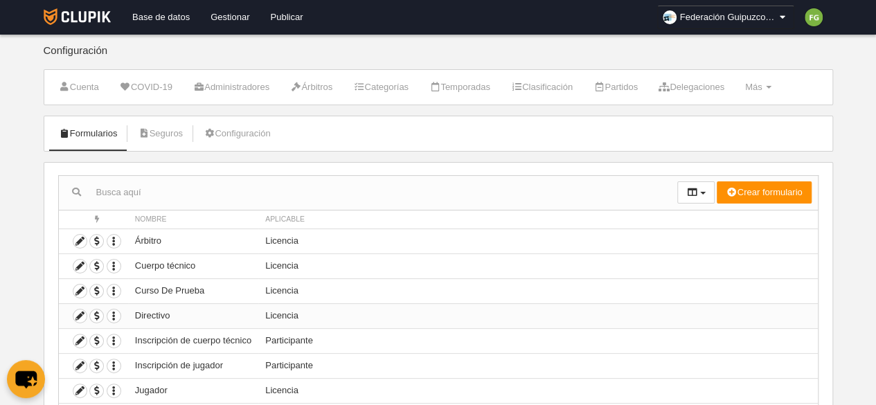
click at [181, 303] on td "Directivo" at bounding box center [193, 315] width 130 height 25
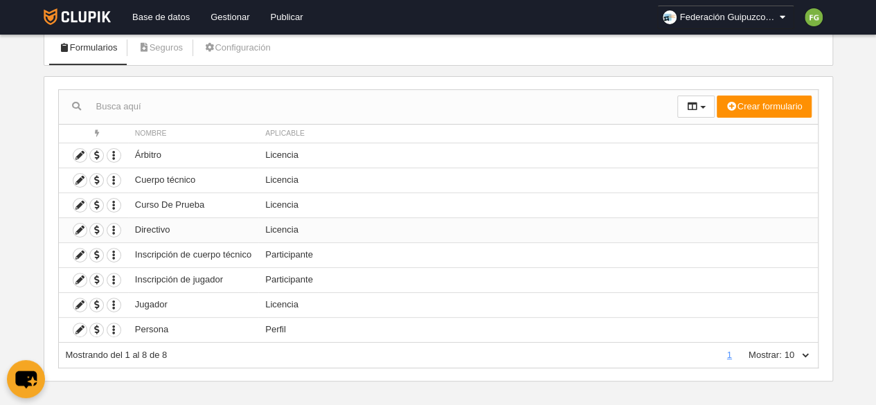
scroll to position [93, 0]
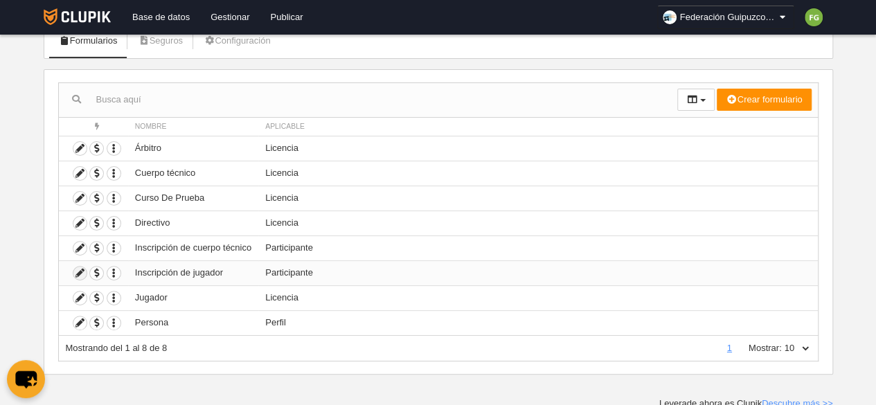
click at [79, 267] on icon at bounding box center [79, 273] width 13 height 13
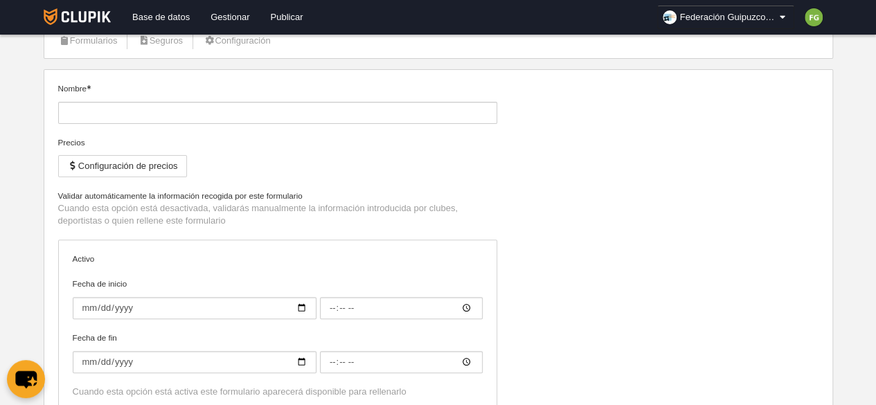
type input "Inscripción de jugador"
type input "[DATE]"
type input "00:00"
type input "[DATE]"
type input "00:00"
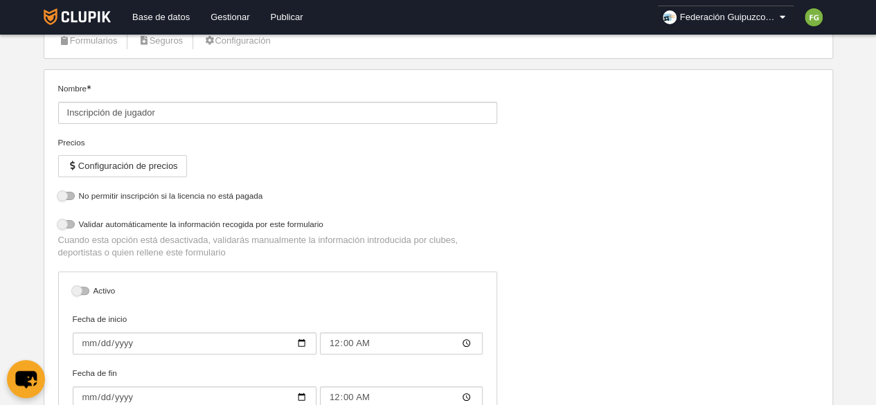
select select "selected"
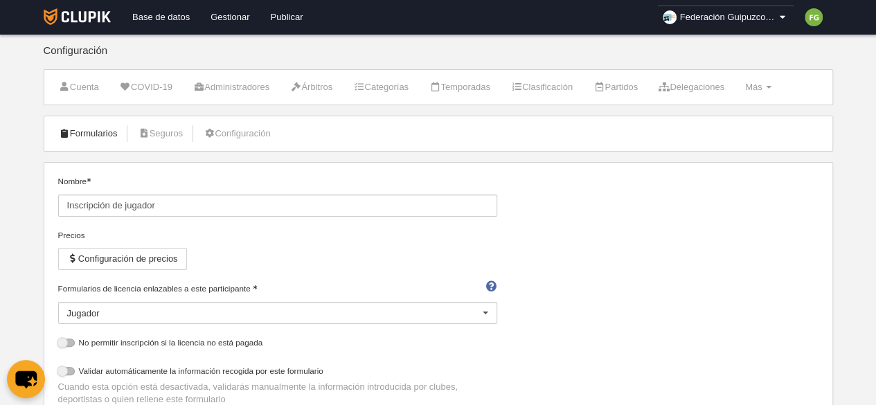
click at [86, 131] on link "Formularios" at bounding box center [88, 133] width 74 height 21
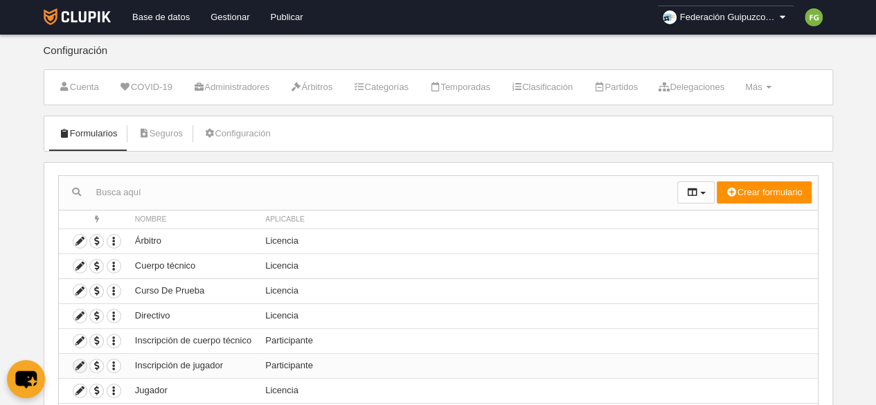
click at [79, 362] on icon at bounding box center [79, 365] width 13 height 13
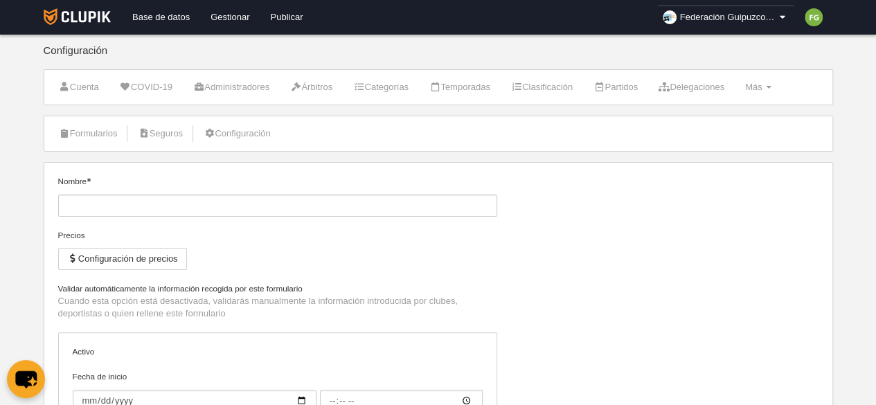
type input "Inscripción de jugador"
type input "[DATE]"
type input "00:00"
type input "[DATE]"
type input "00:00"
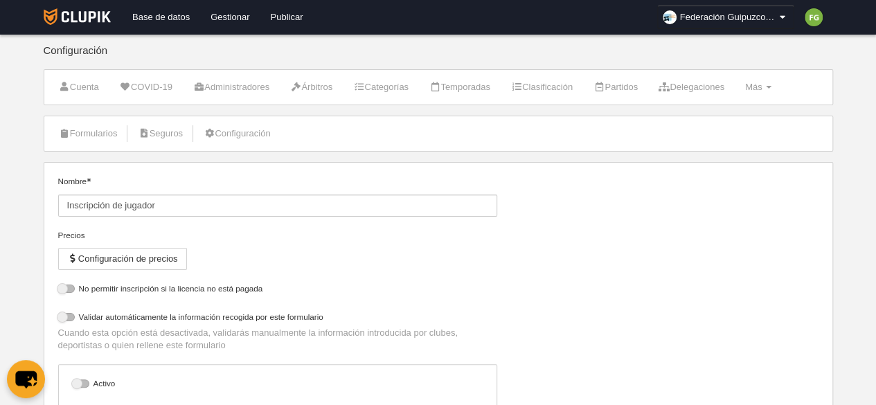
select select "selected"
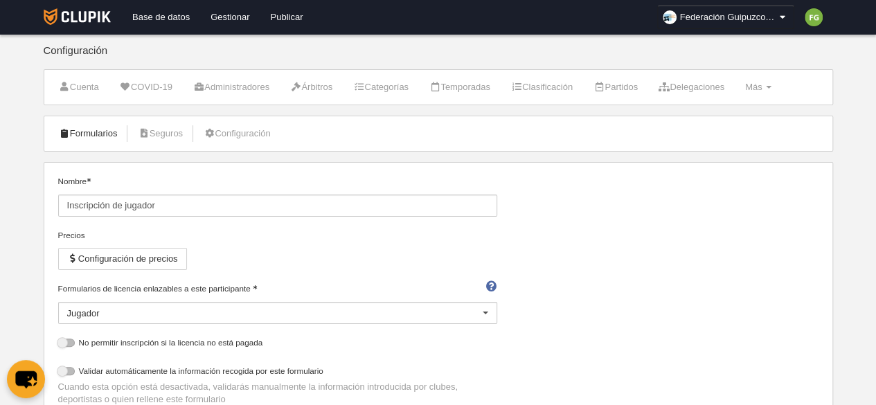
click at [82, 124] on link "Formularios" at bounding box center [88, 133] width 74 height 21
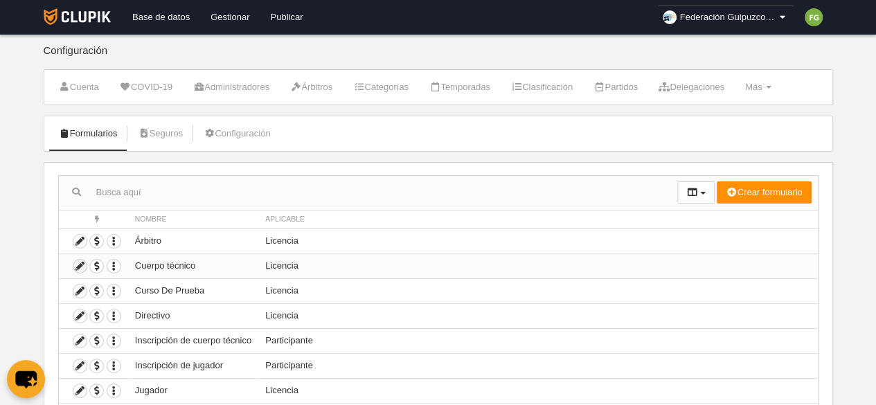
click at [78, 265] on icon at bounding box center [79, 266] width 13 height 13
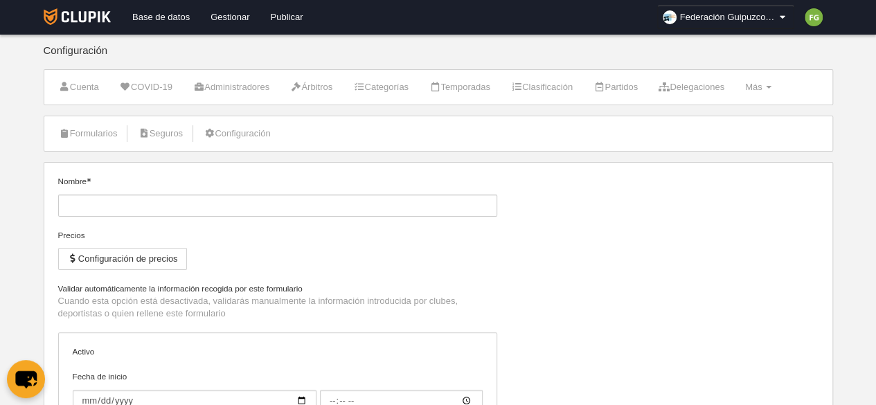
type input "Cuerpo técnico"
checkbox input "true"
select select "selected"
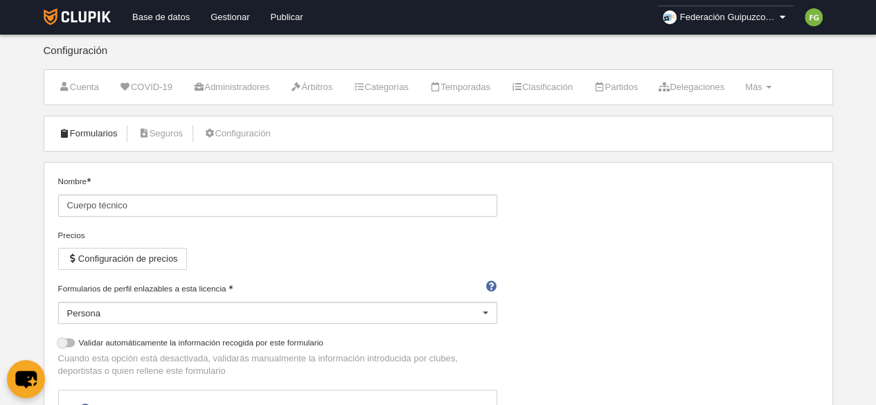
click at [104, 131] on link "Formularios" at bounding box center [88, 133] width 74 height 21
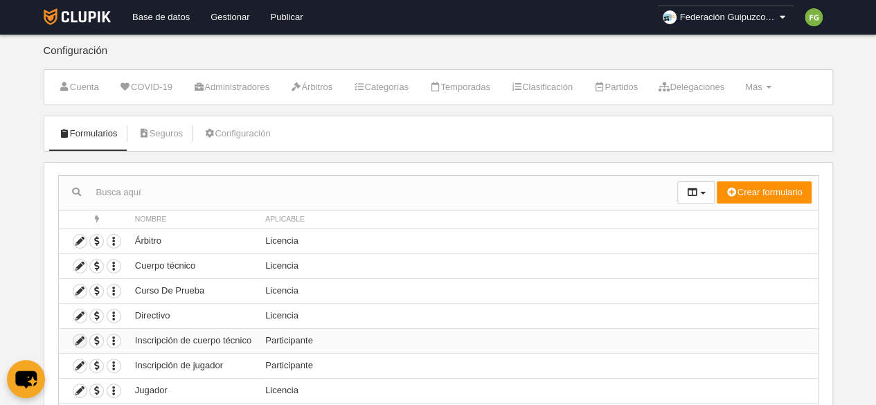
click at [76, 337] on icon at bounding box center [79, 340] width 13 height 13
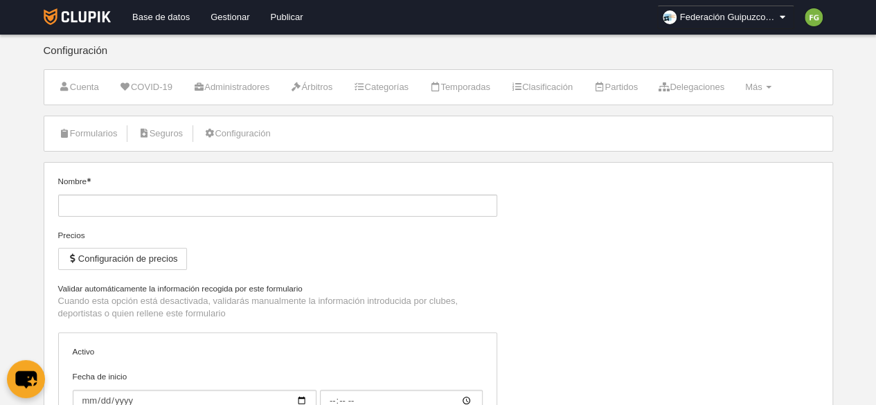
type input "Inscripción de cuerpo técnico"
type input "[DATE]"
type input "00:00"
type input "[DATE]"
type input "00:00"
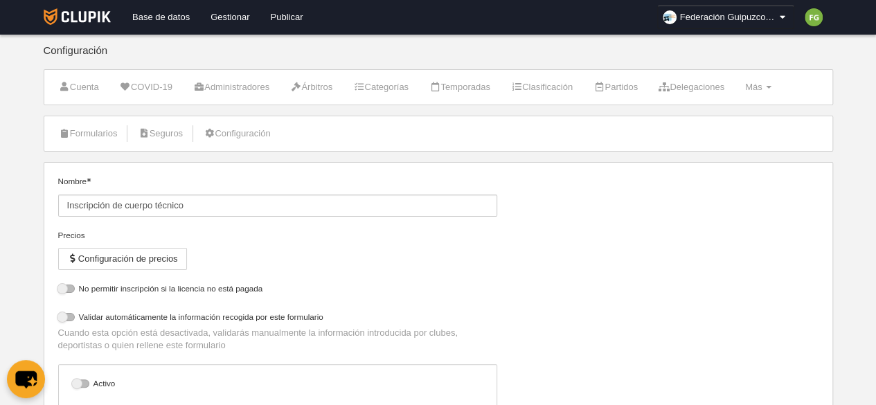
select select "selected"
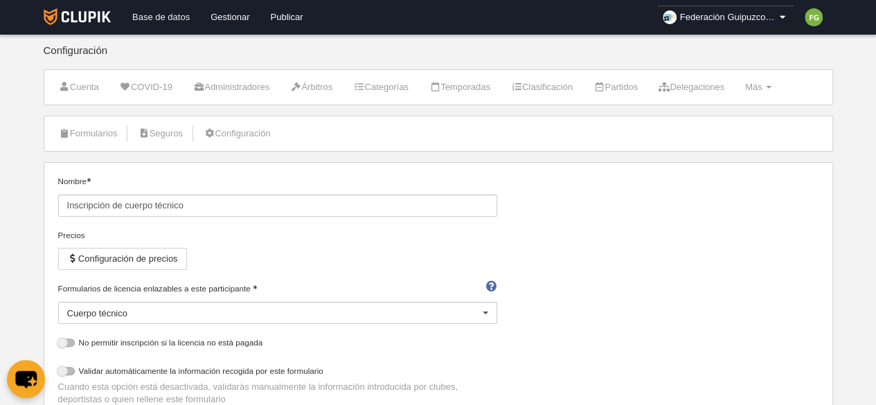
click at [155, 12] on link "Base de datos" at bounding box center [161, 17] width 78 height 35
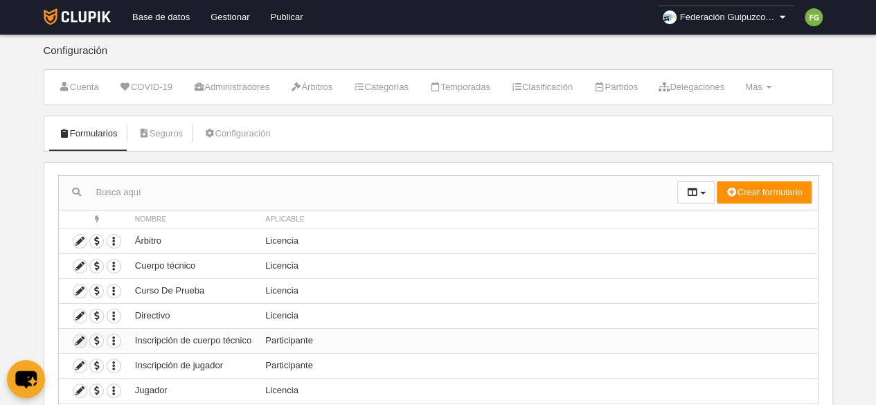
click at [80, 338] on icon at bounding box center [79, 340] width 13 height 13
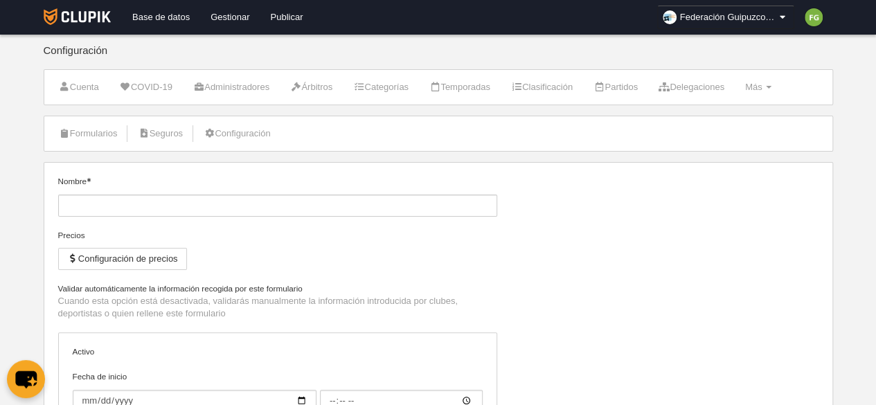
type input "Inscripción de cuerpo técnico"
type input "[DATE]"
type input "00:00"
type input "[DATE]"
type input "00:00"
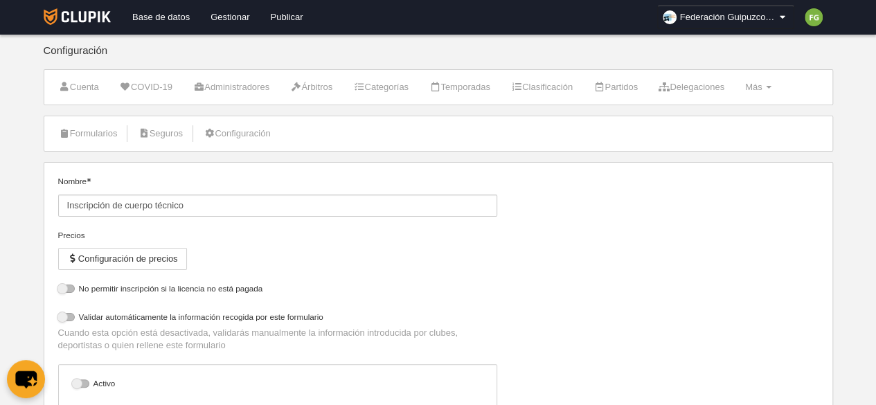
select select "selected"
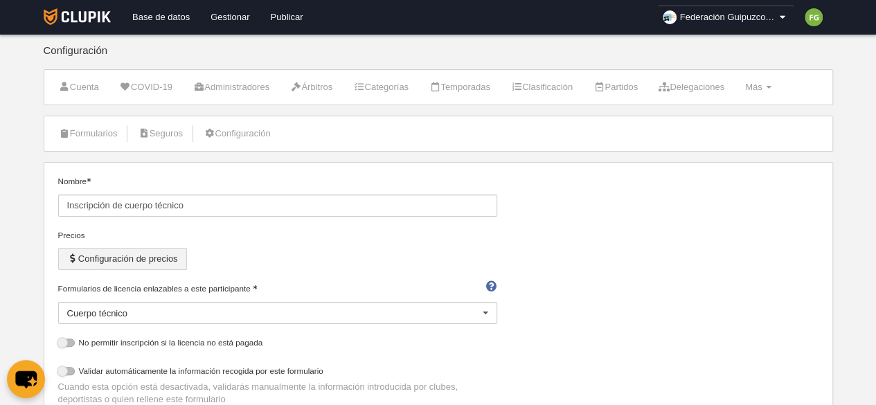
click at [155, 254] on button "Configuración de precios" at bounding box center [122, 259] width 129 height 22
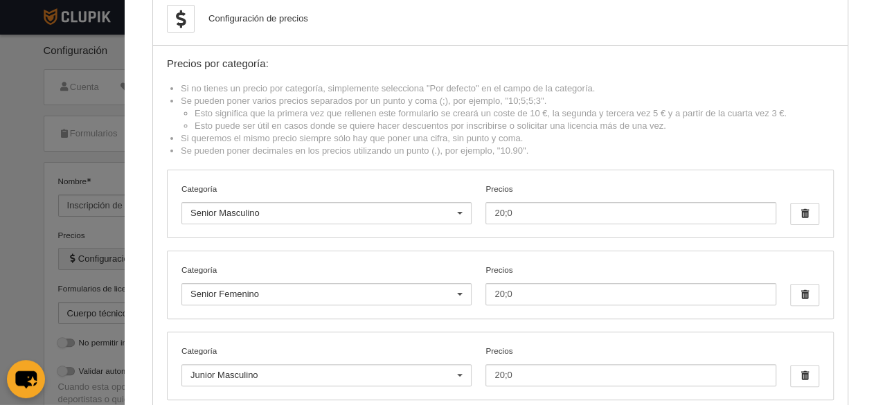
scroll to position [33, 0]
click at [293, 265] on label "Categoría" at bounding box center [326, 271] width 290 height 12
click at [190, 289] on input "Categoría" at bounding box center [190, 295] width 0 height 12
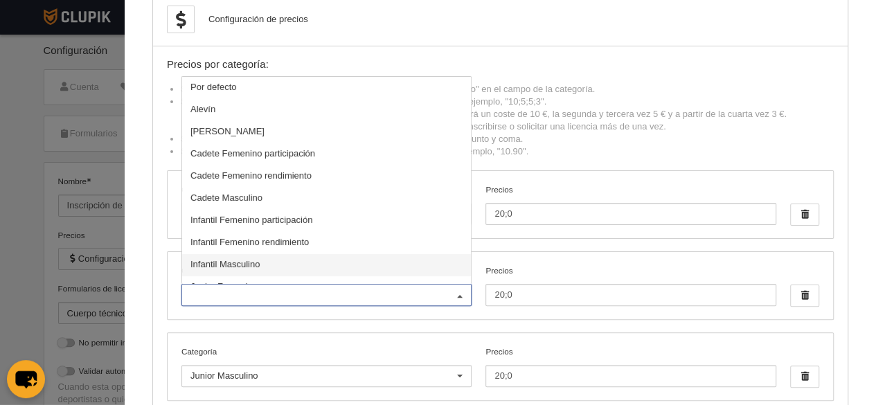
scroll to position [0, 0]
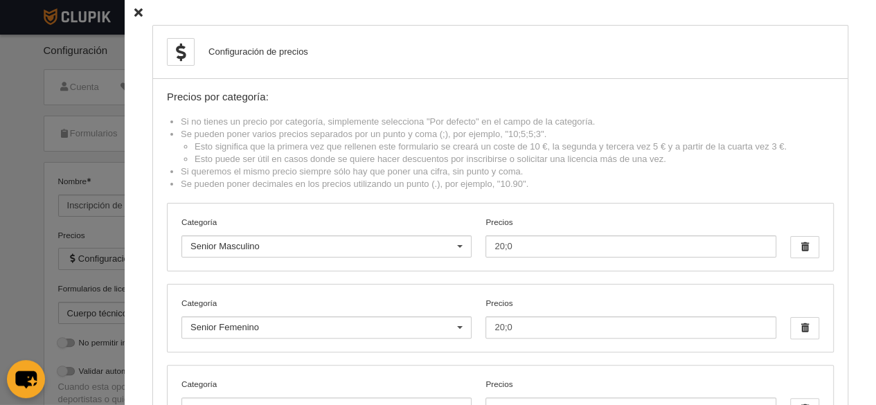
click at [503, 98] on div "Precios por categoría:" at bounding box center [500, 97] width 667 height 12
click at [453, 247] on div at bounding box center [460, 247] width 22 height 22
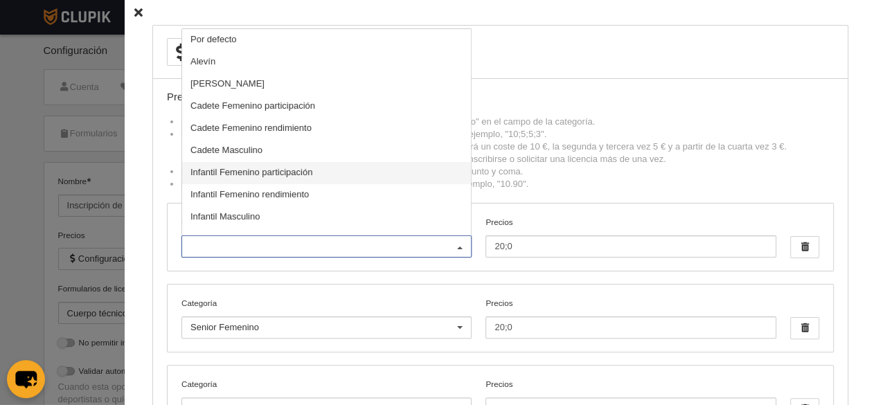
scroll to position [126, 0]
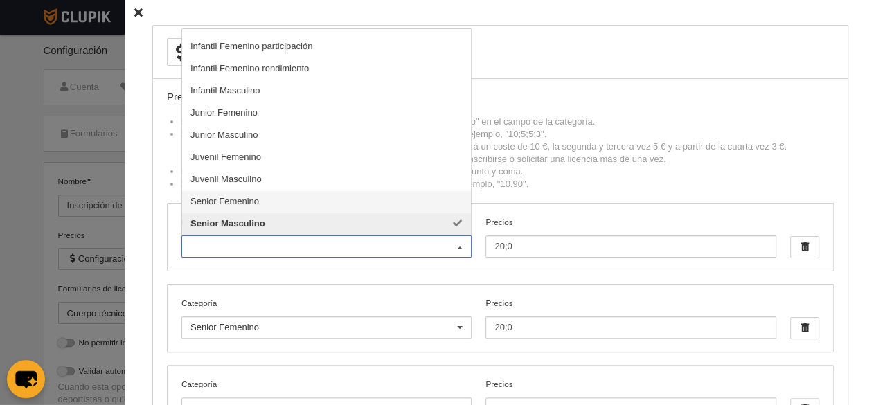
click at [268, 202] on span "Senior Femenino" at bounding box center [326, 202] width 289 height 22
click at [364, 224] on span "Senior Masculino" at bounding box center [326, 224] width 289 height 22
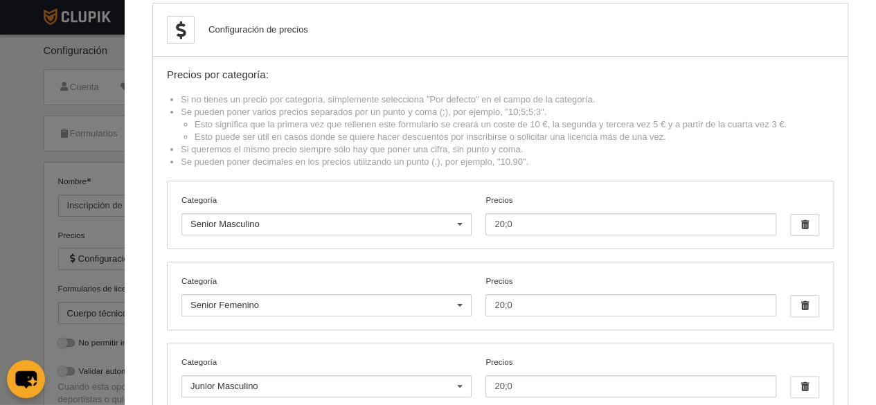
scroll to position [0, 0]
